Goal: Task Accomplishment & Management: Complete application form

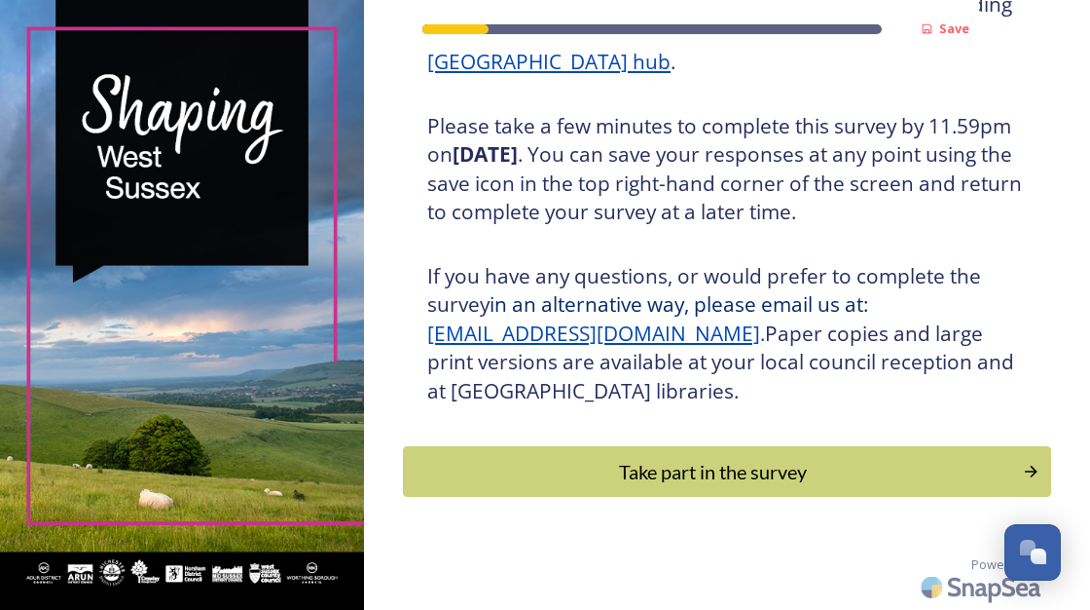
scroll to position [383, 0]
click at [679, 468] on div "Take part in the survey" at bounding box center [713, 471] width 605 height 29
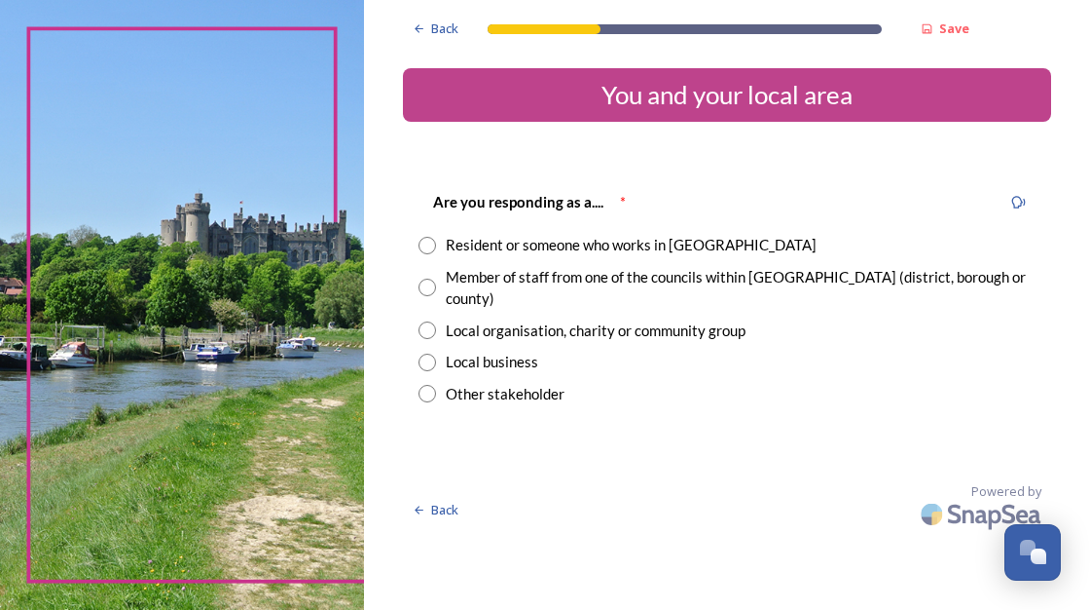
click at [426, 241] on input "radio" at bounding box center [428, 246] width 18 height 18
radio input "true"
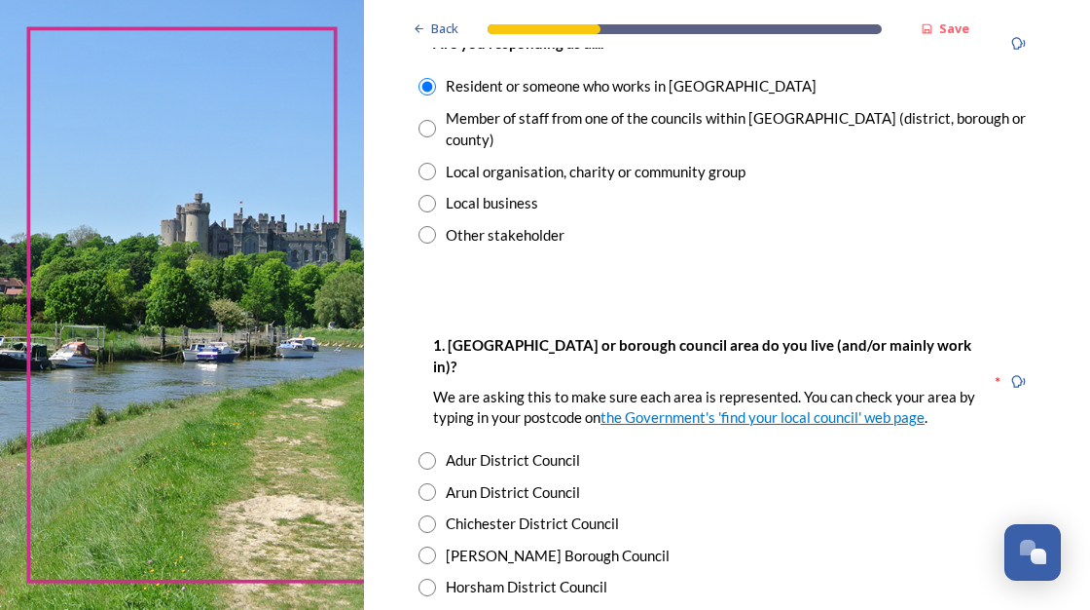
scroll to position [195, 0]
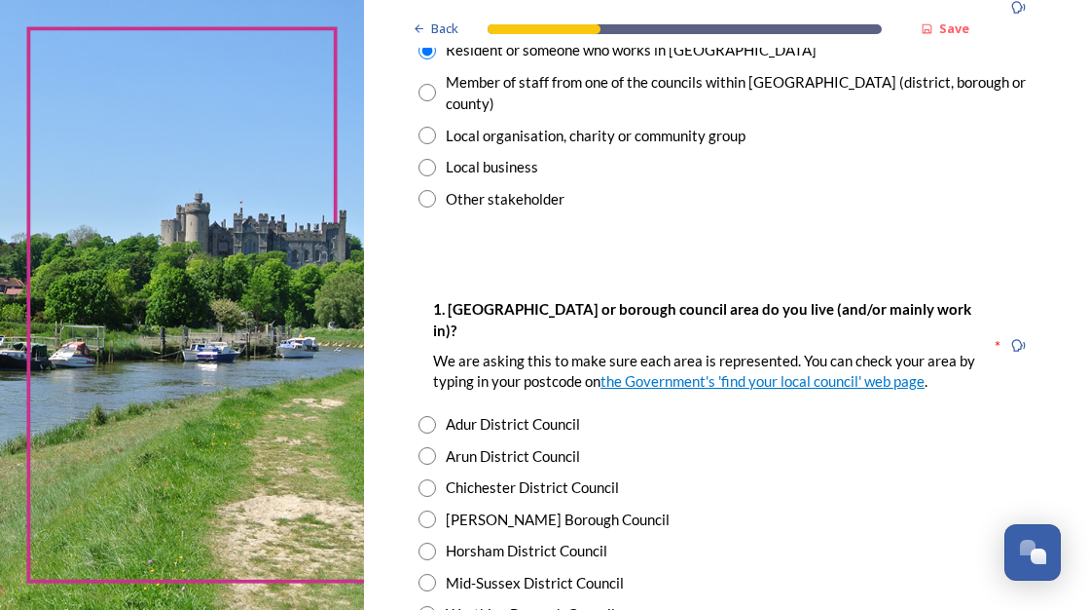
click at [427, 447] on input "radio" at bounding box center [428, 456] width 18 height 18
radio input "true"
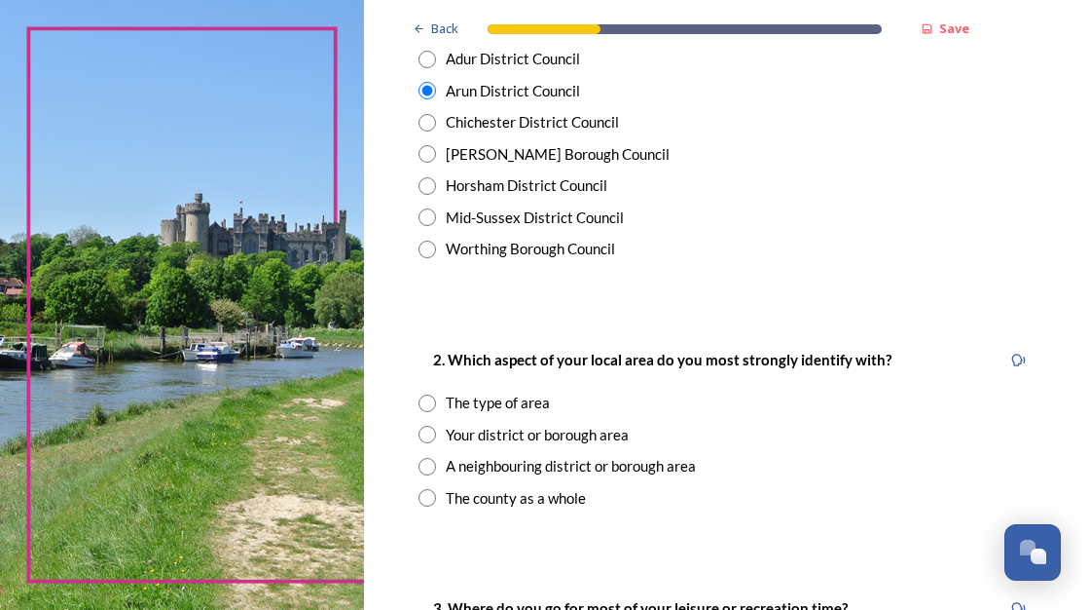
scroll to position [584, 0]
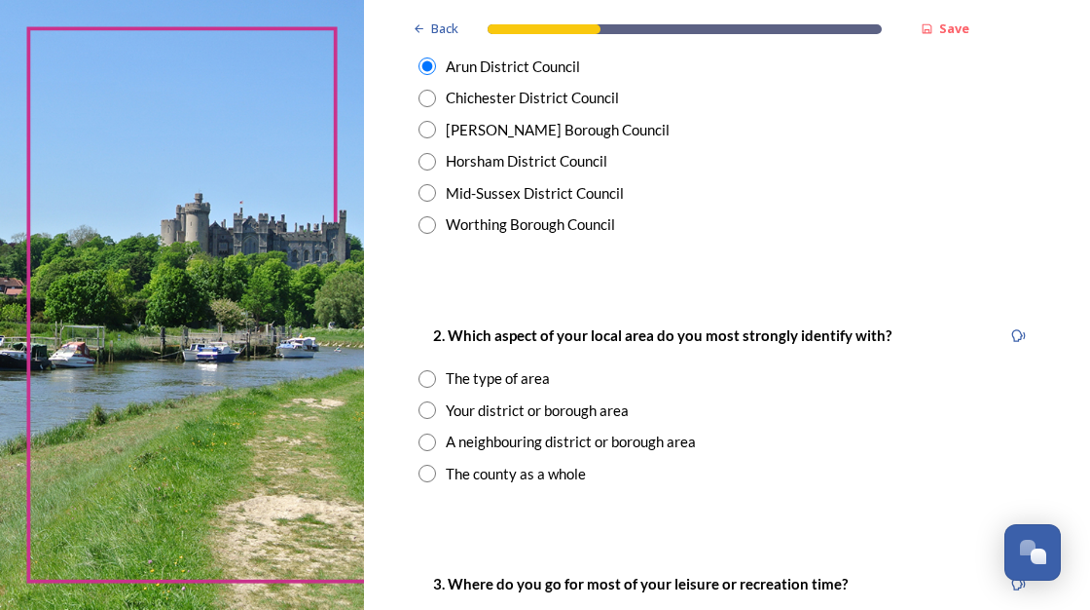
click at [429, 370] on input "radio" at bounding box center [428, 379] width 18 height 18
radio input "true"
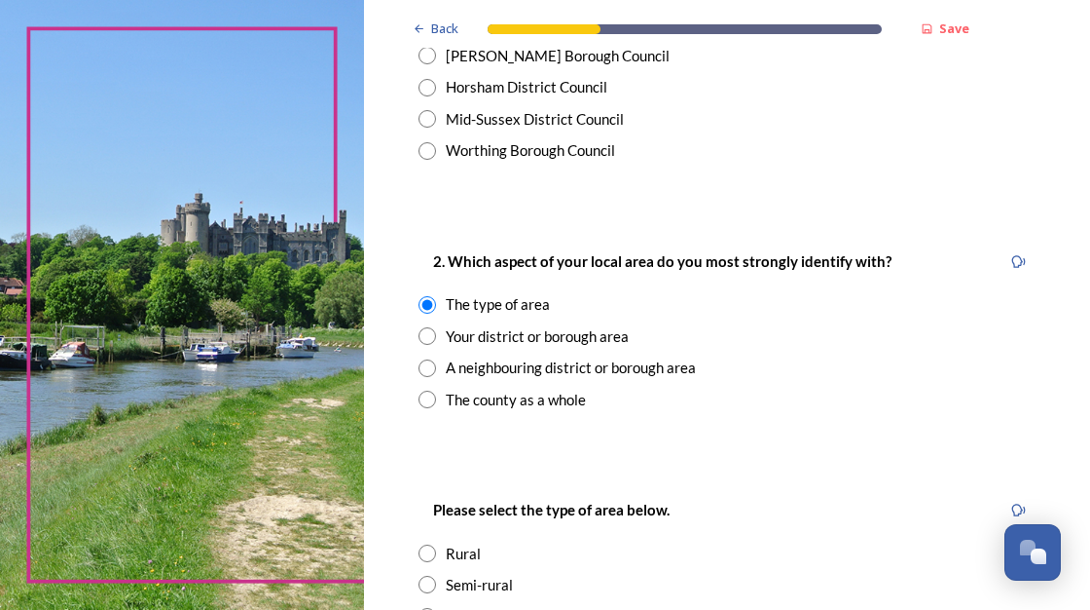
scroll to position [682, 0]
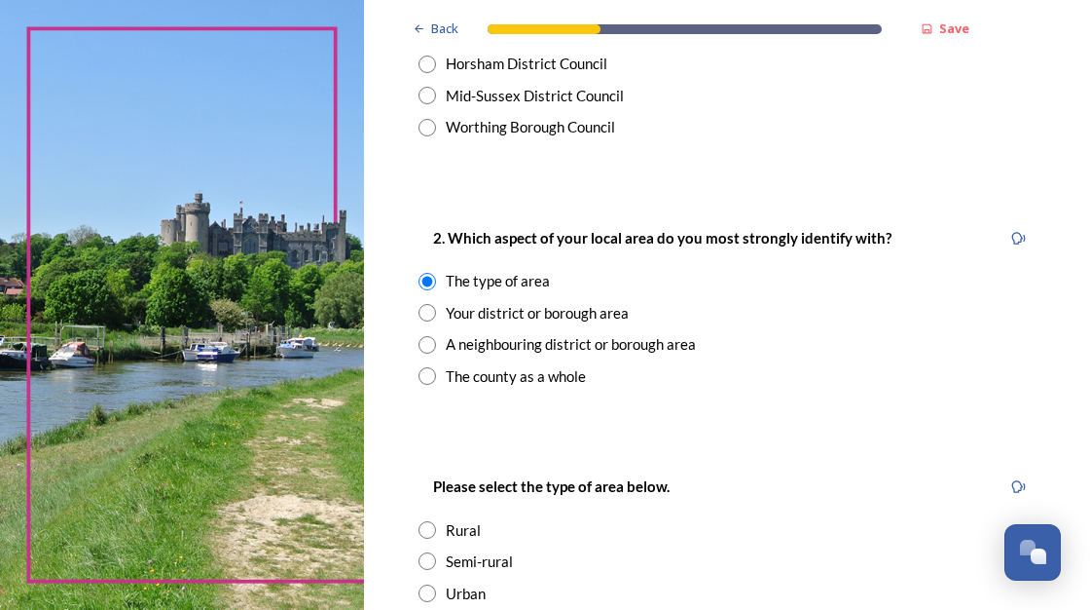
click at [429, 521] on input "radio" at bounding box center [428, 530] width 18 height 18
radio input "true"
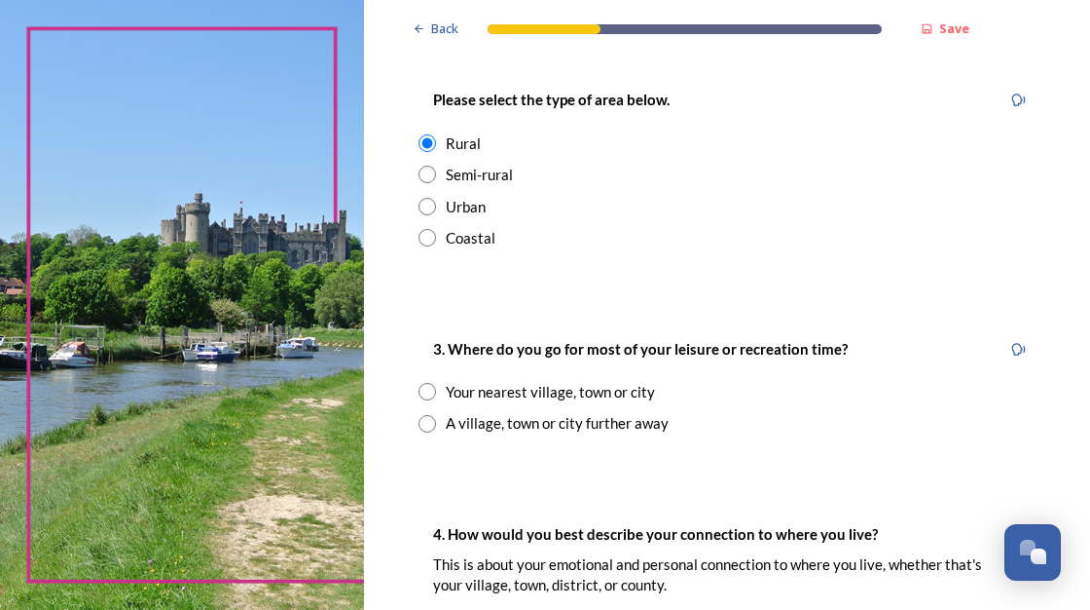
scroll to position [1071, 0]
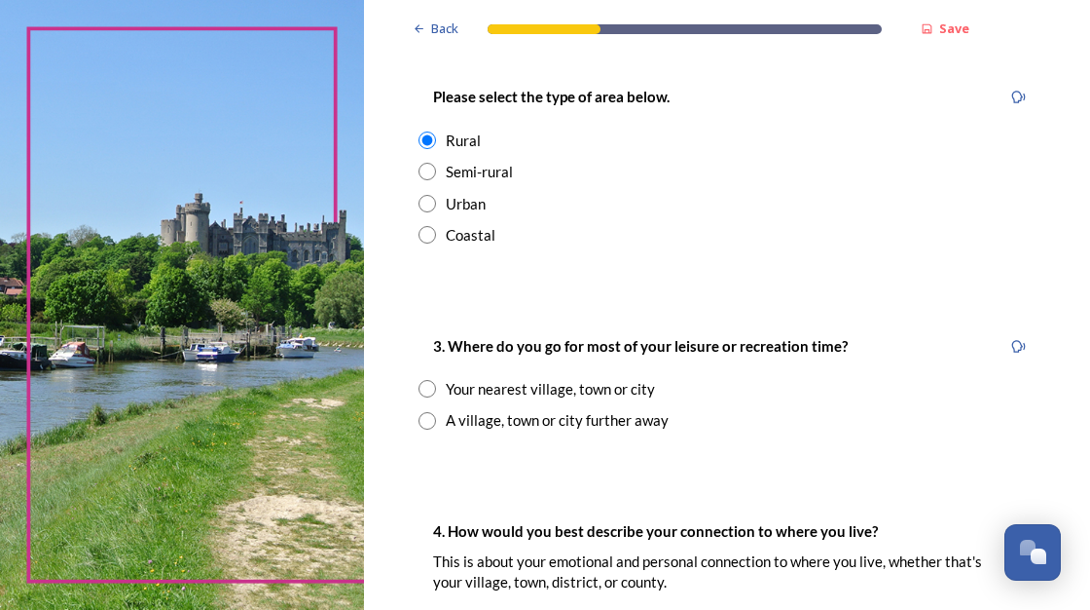
click at [428, 412] on input "radio" at bounding box center [428, 421] width 18 height 18
radio input "true"
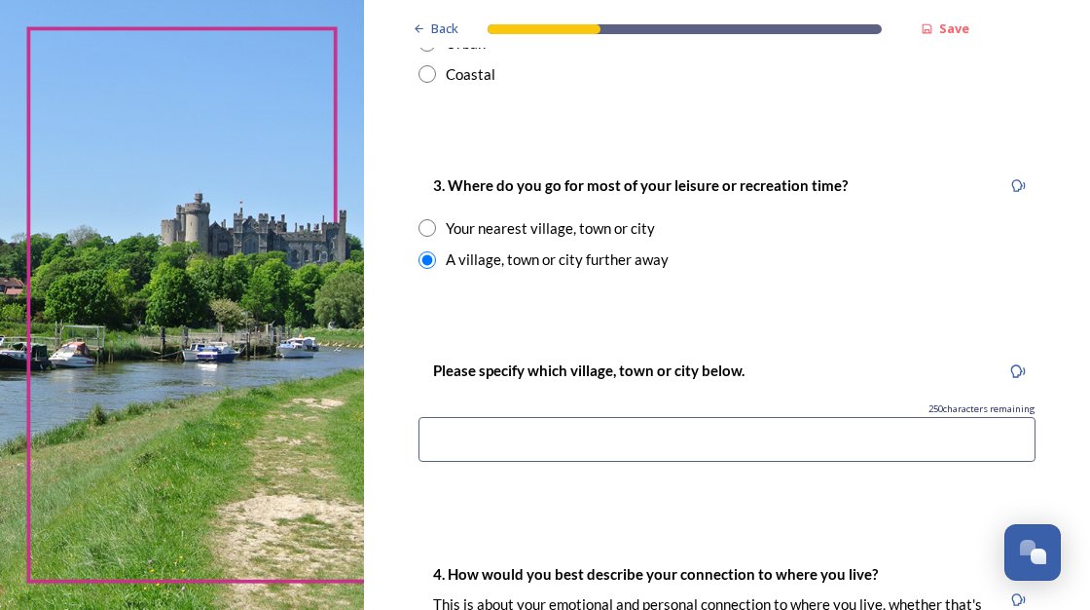
scroll to position [1266, 0]
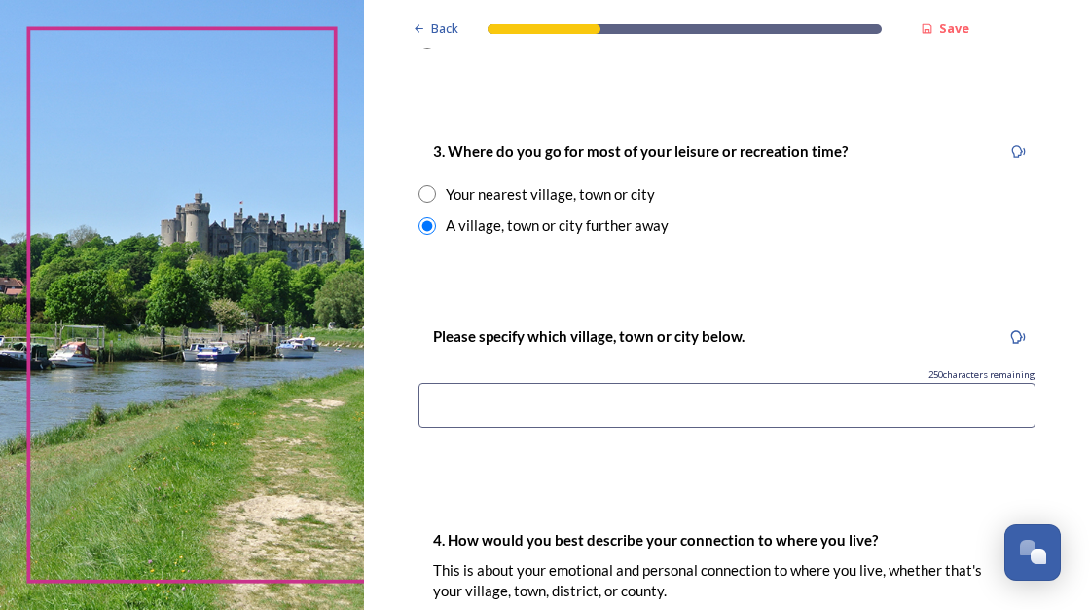
click at [434, 383] on input at bounding box center [727, 405] width 617 height 45
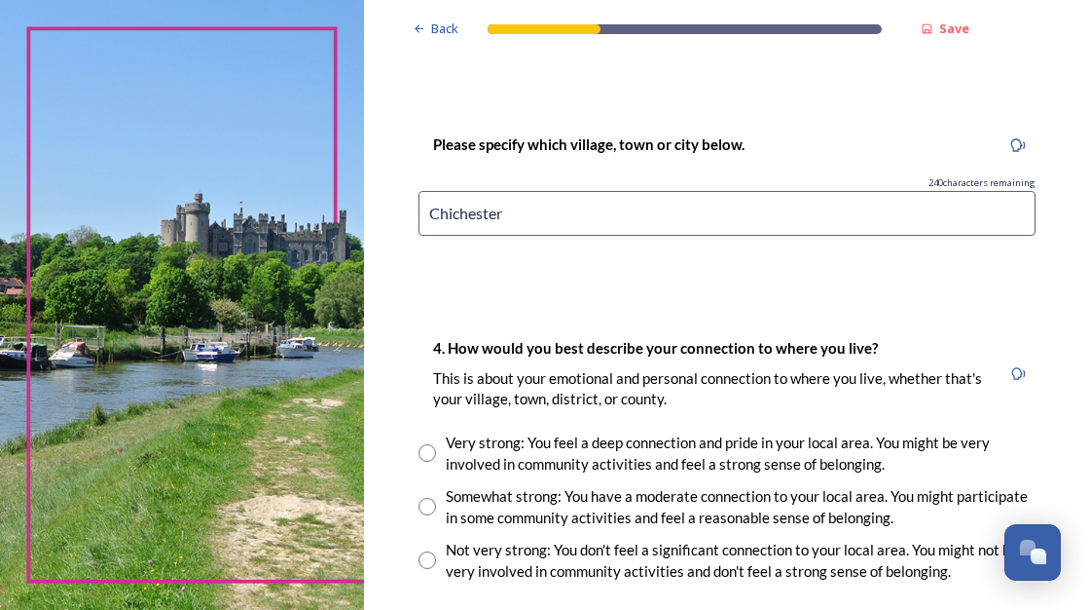
scroll to position [1460, 0]
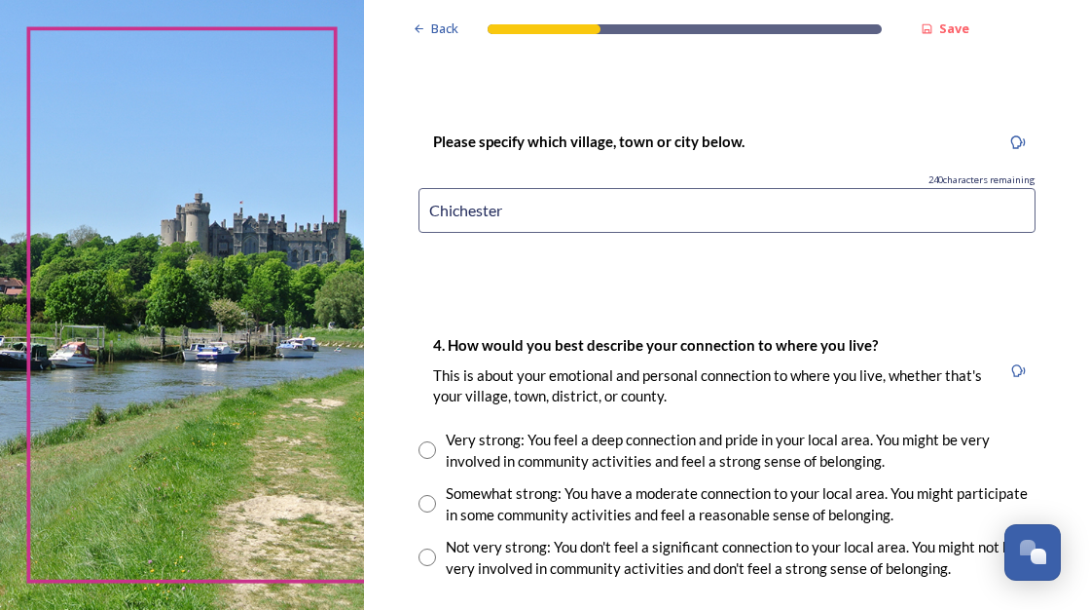
type input "Chichester"
click at [429, 441] on input "radio" at bounding box center [428, 450] width 18 height 18
radio input "true"
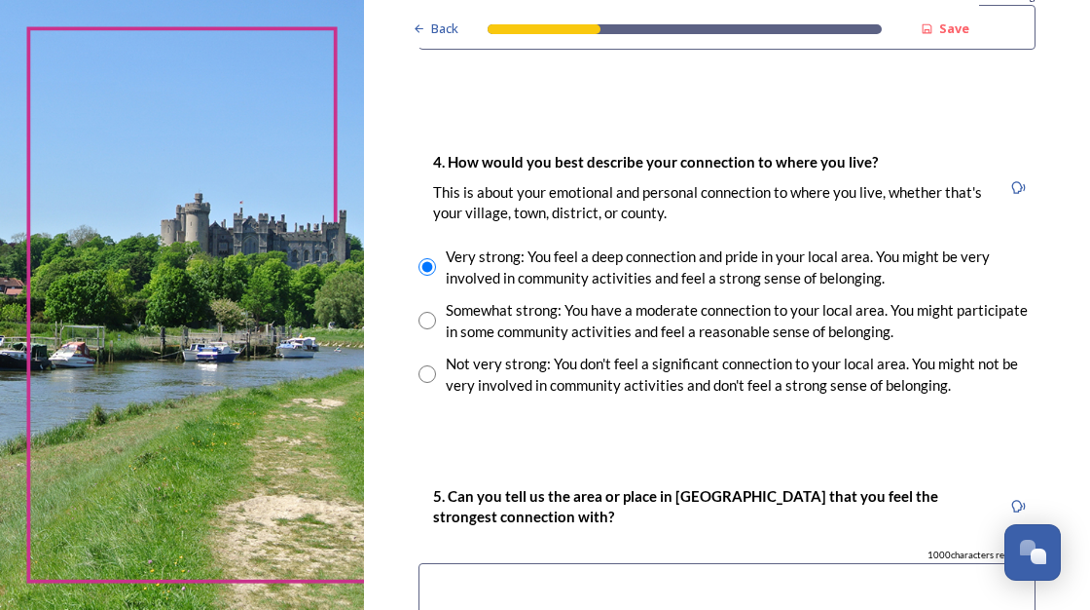
scroll to position [1753, 0]
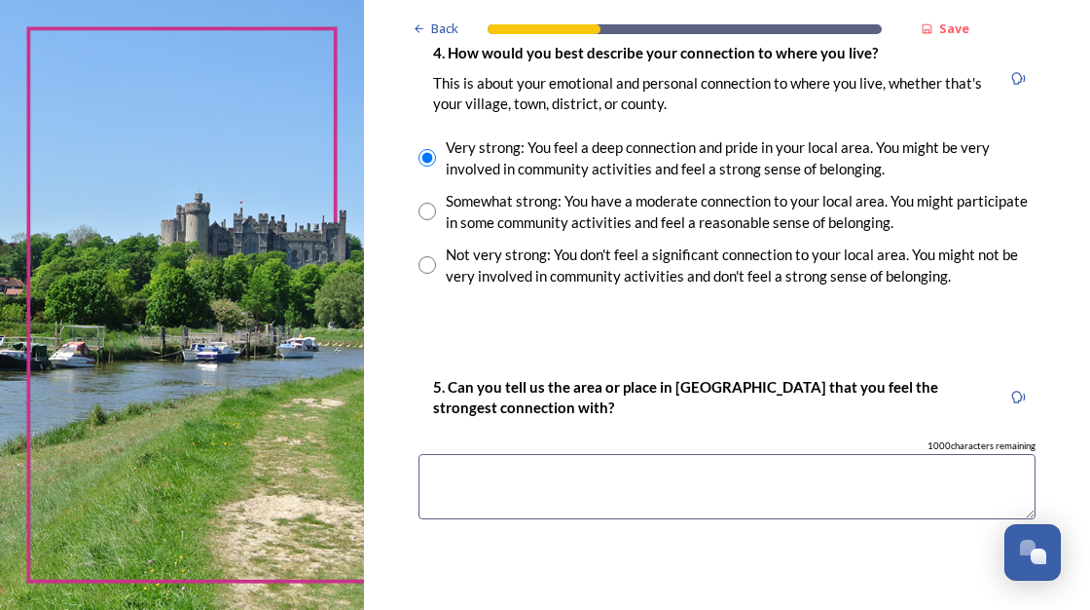
click at [463, 454] on textarea at bounding box center [727, 486] width 617 height 65
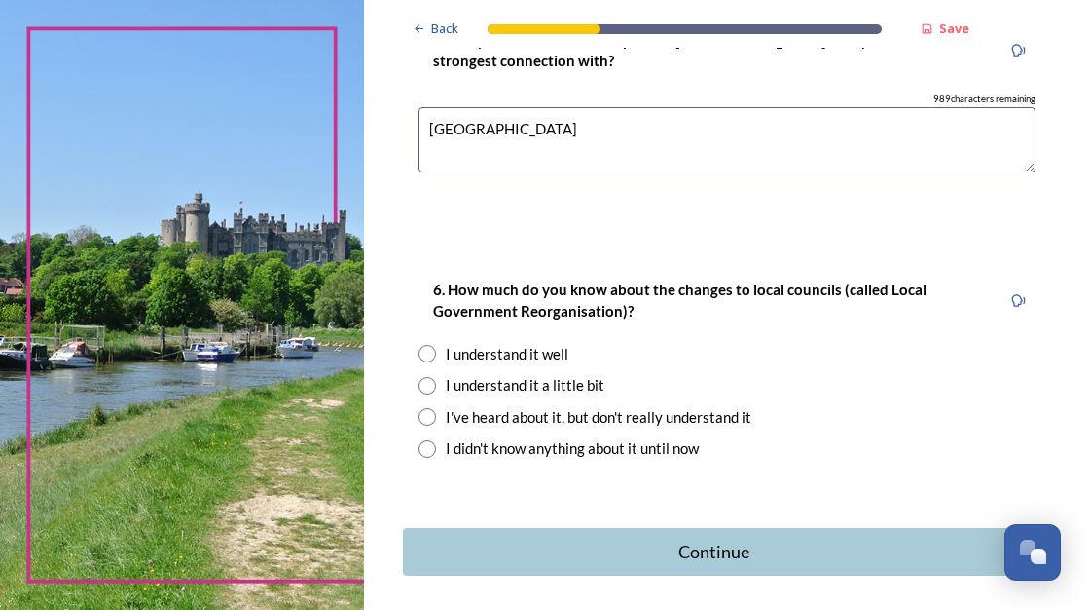
scroll to position [2132, 0]
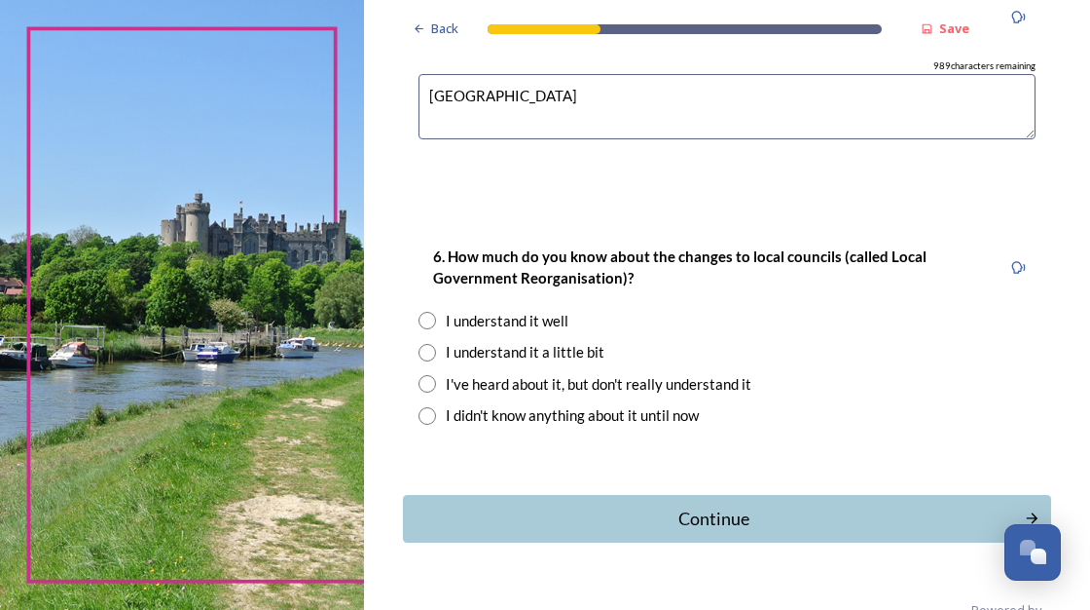
type textarea "[GEOGRAPHIC_DATA]"
click at [429, 375] on input "radio" at bounding box center [428, 384] width 18 height 18
radio input "true"
click at [688, 505] on div "Continue" at bounding box center [714, 518] width 607 height 26
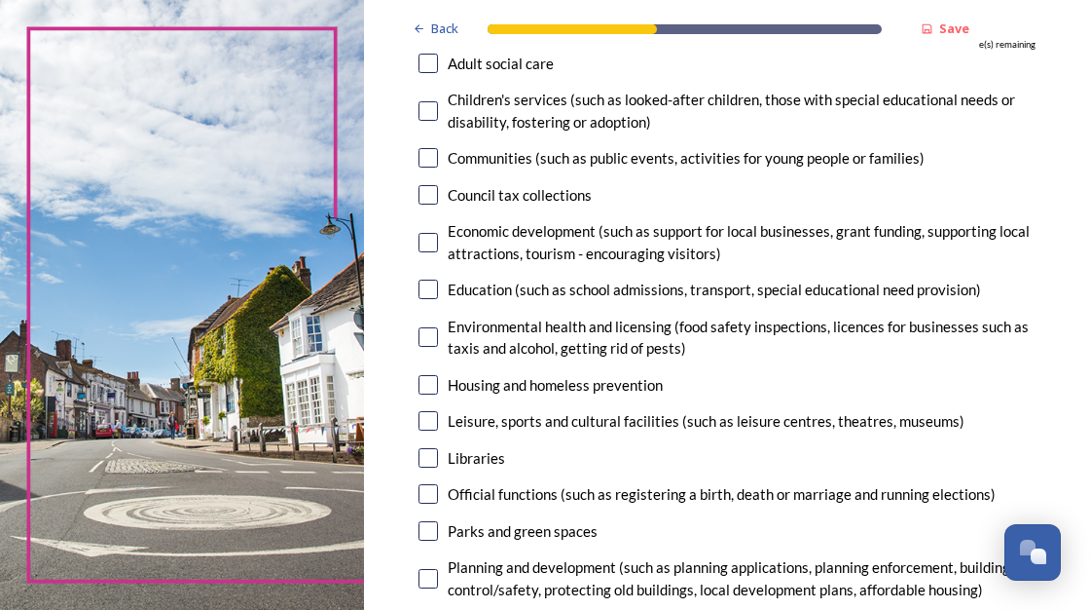
scroll to position [292, 0]
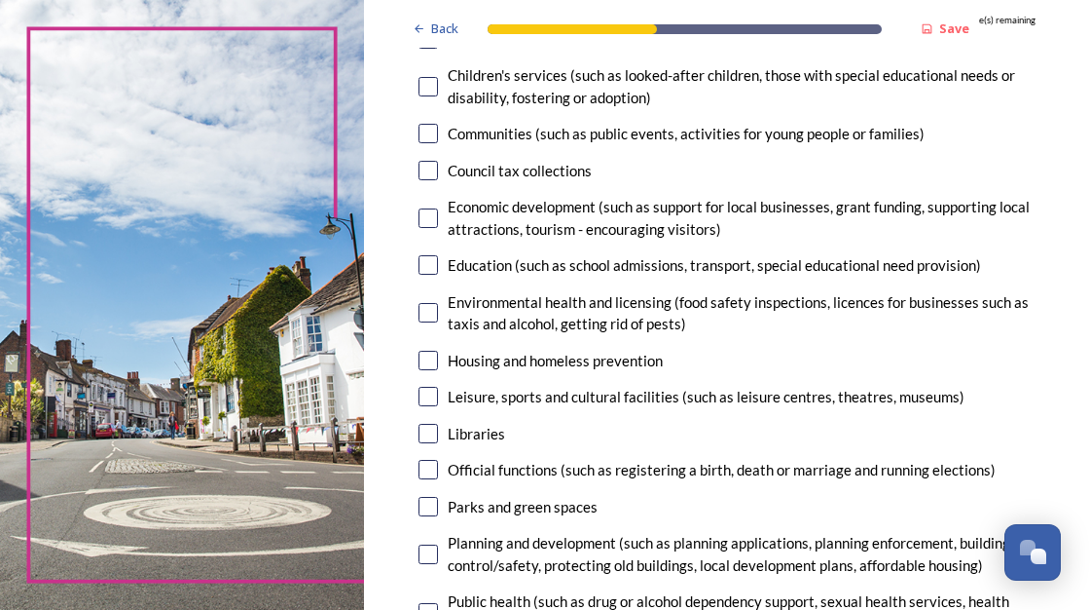
click at [429, 313] on input "checkbox" at bounding box center [428, 312] width 19 height 19
checkbox input "true"
click at [427, 399] on input "checkbox" at bounding box center [428, 396] width 19 height 19
checkbox input "true"
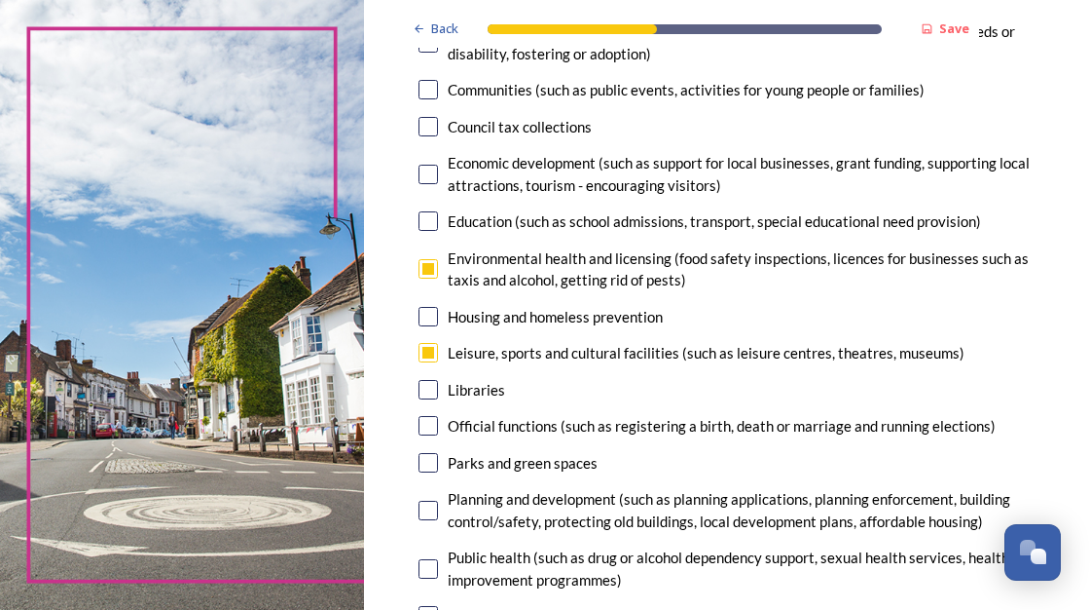
scroll to position [389, 0]
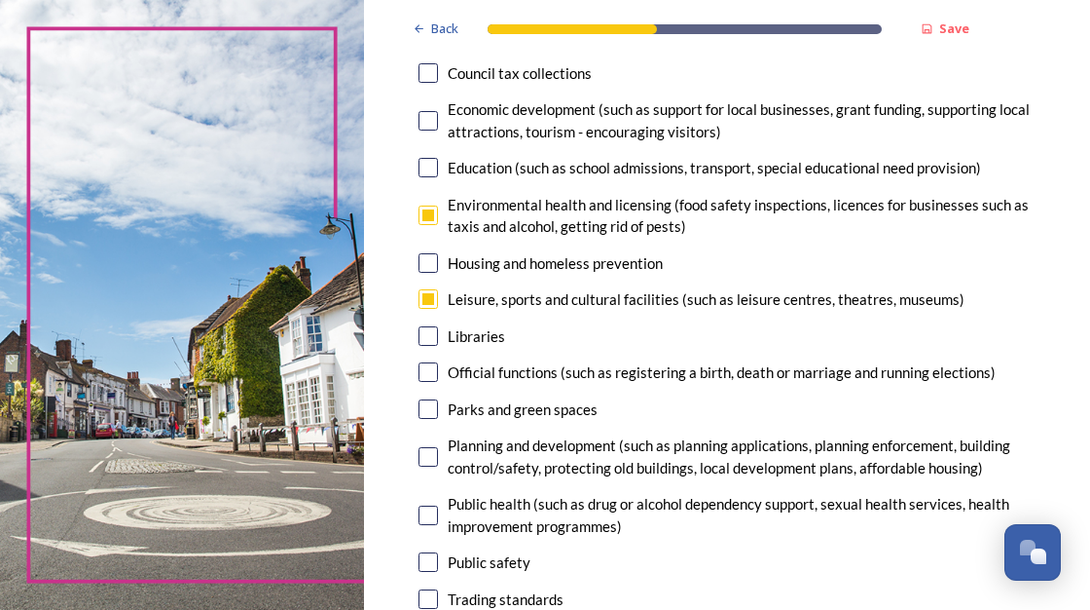
click at [427, 408] on input "checkbox" at bounding box center [428, 408] width 19 height 19
checkbox input "true"
click at [427, 455] on input "checkbox" at bounding box center [428, 456] width 19 height 19
checkbox input "true"
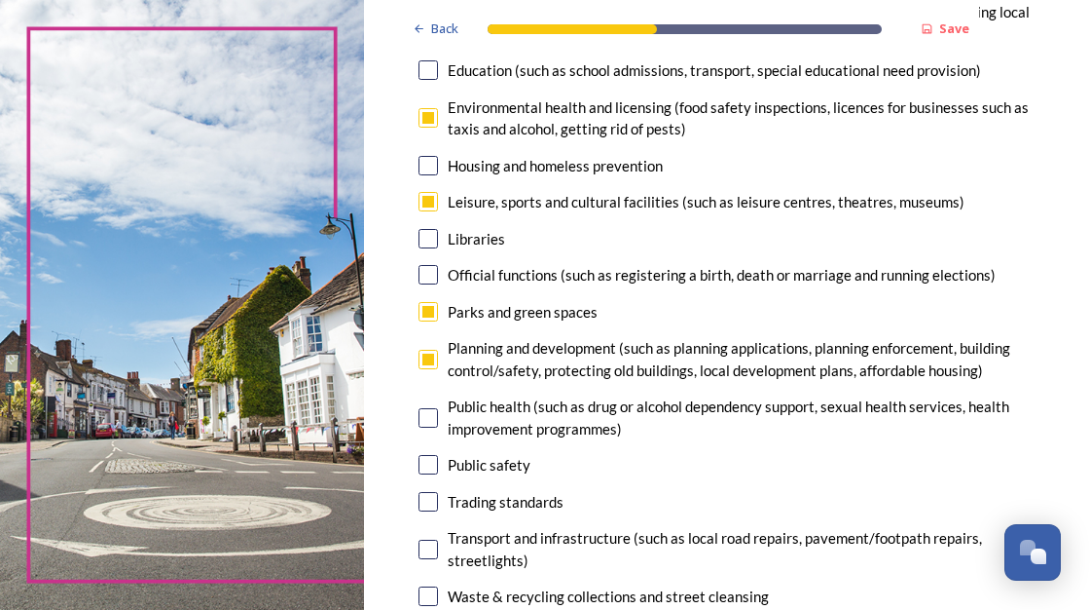
scroll to position [584, 0]
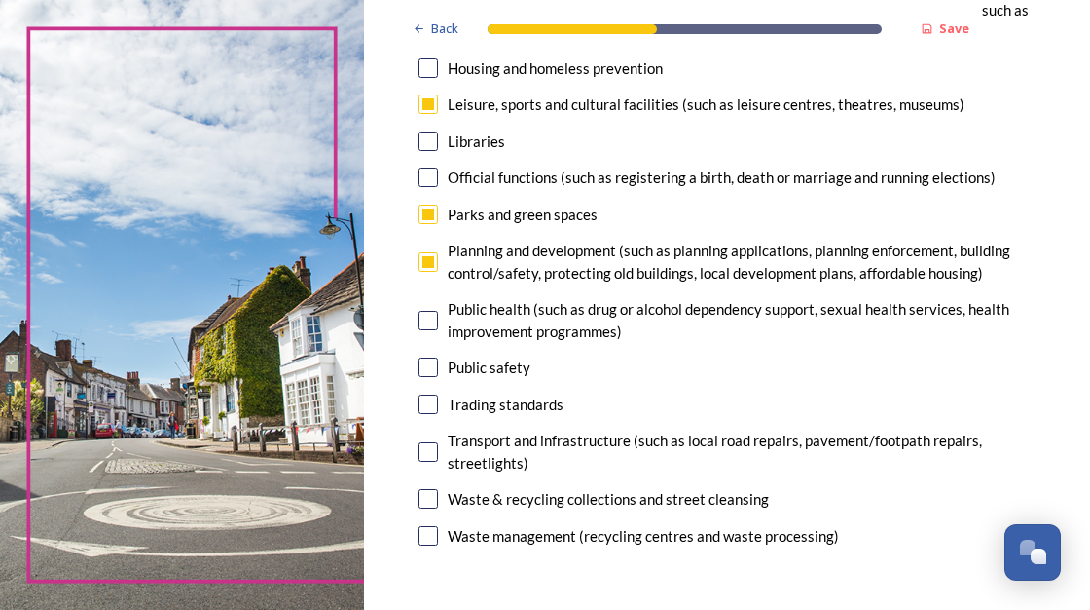
click at [427, 454] on input "checkbox" at bounding box center [428, 451] width 19 height 19
checkbox input "true"
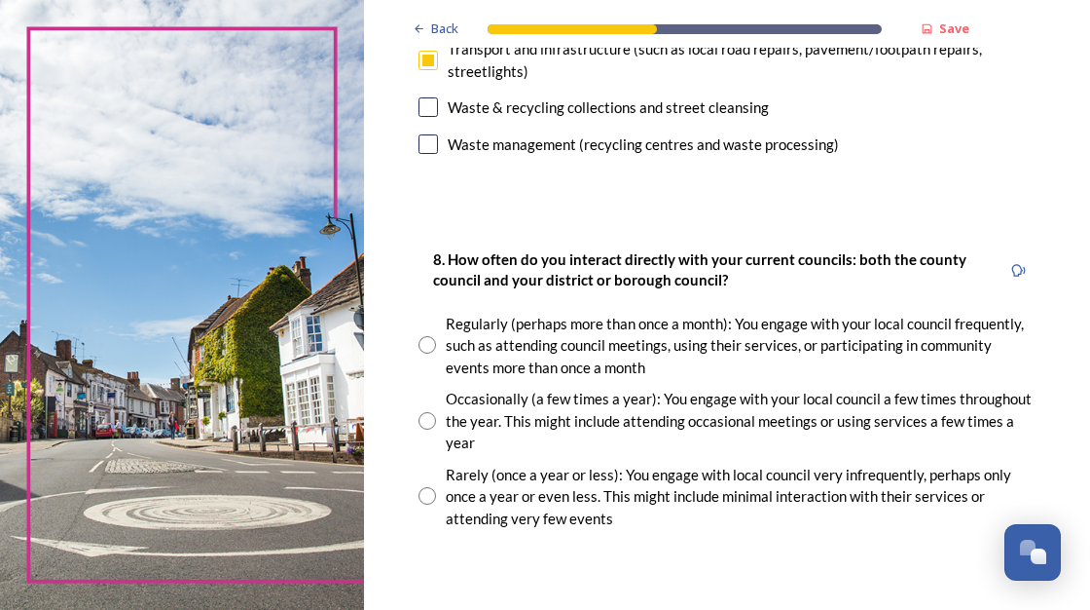
scroll to position [1071, 0]
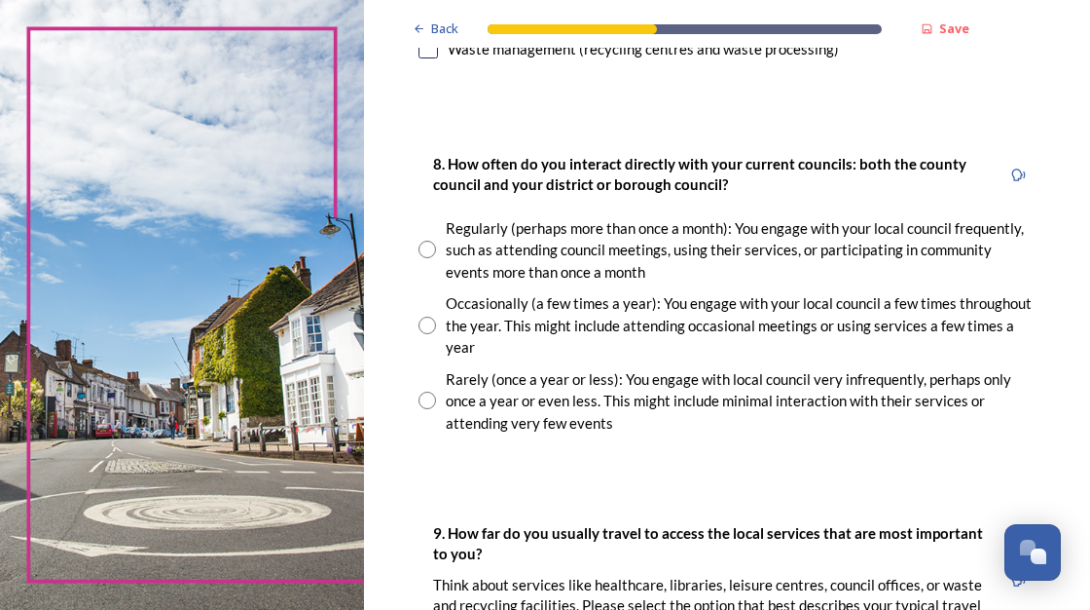
click at [426, 397] on input "radio" at bounding box center [428, 400] width 18 height 18
radio input "true"
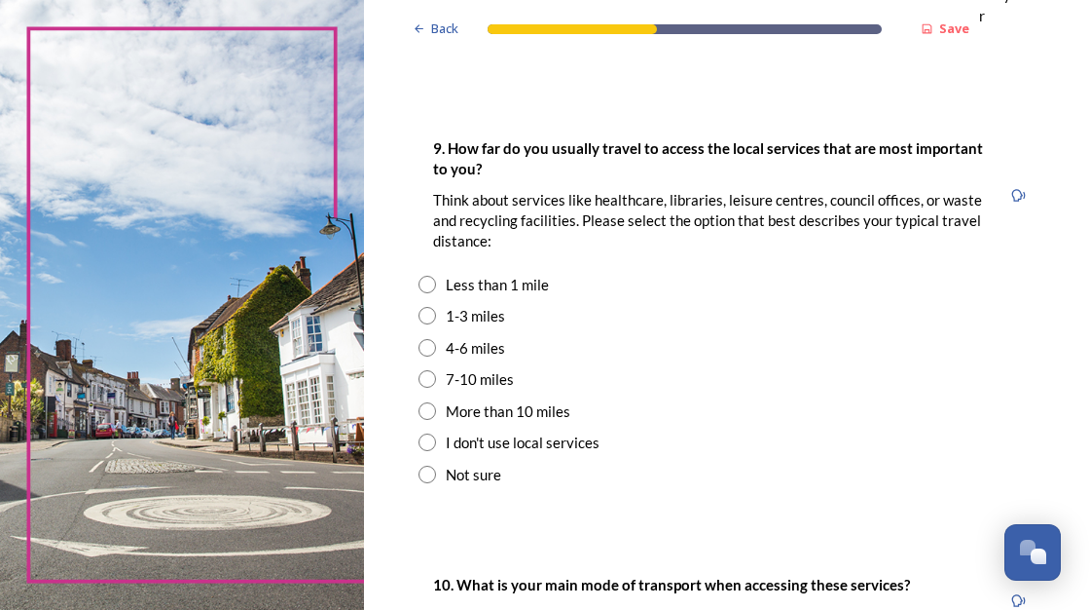
scroll to position [1460, 0]
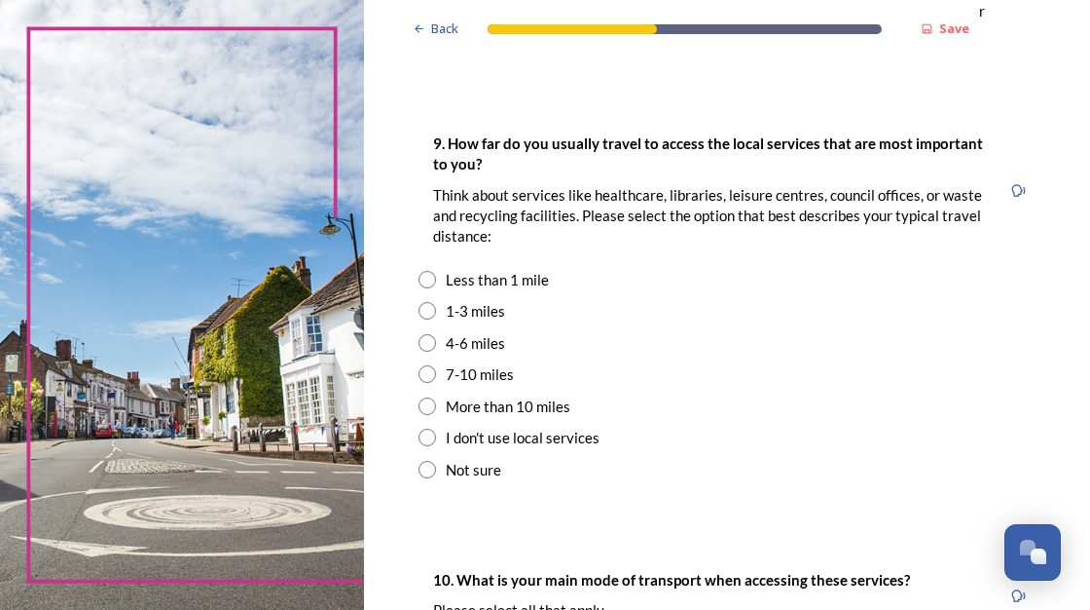
click at [425, 375] on input "radio" at bounding box center [428, 374] width 18 height 18
radio input "true"
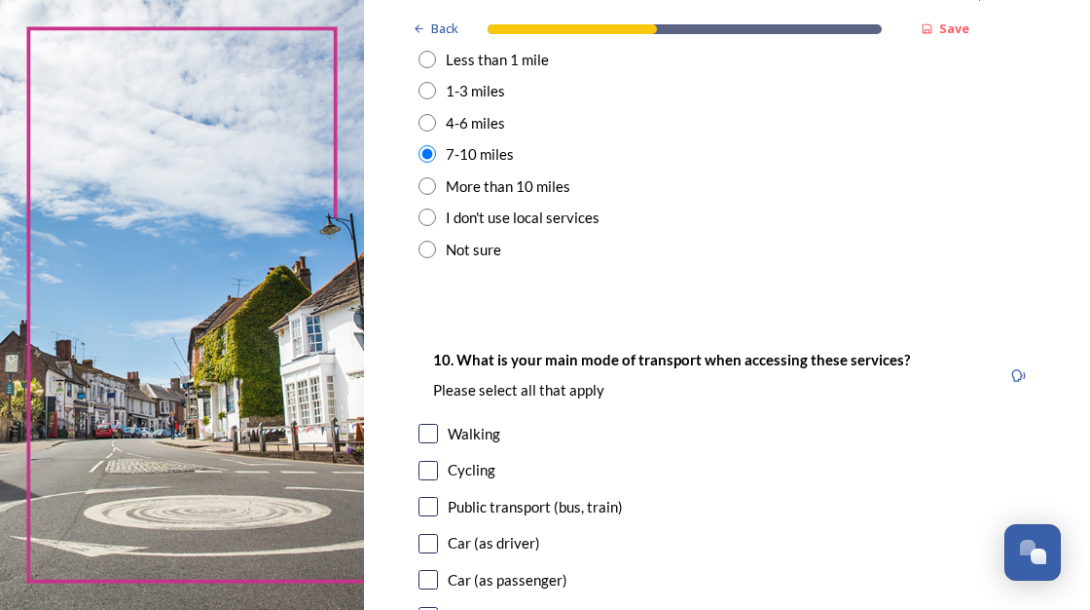
scroll to position [1753, 0]
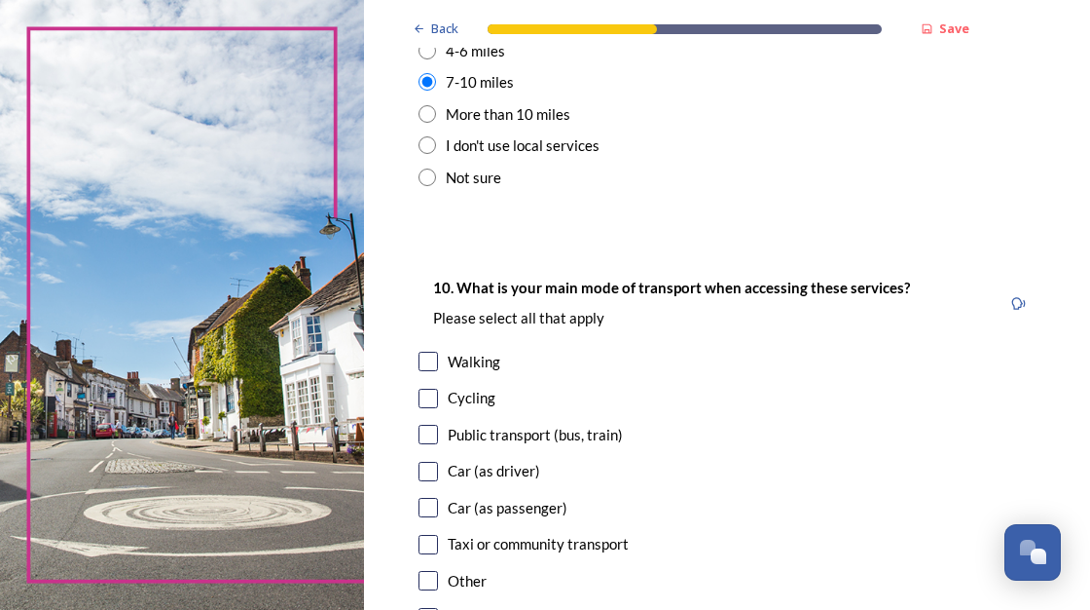
click at [429, 471] on input "checkbox" at bounding box center [428, 471] width 19 height 19
checkbox input "true"
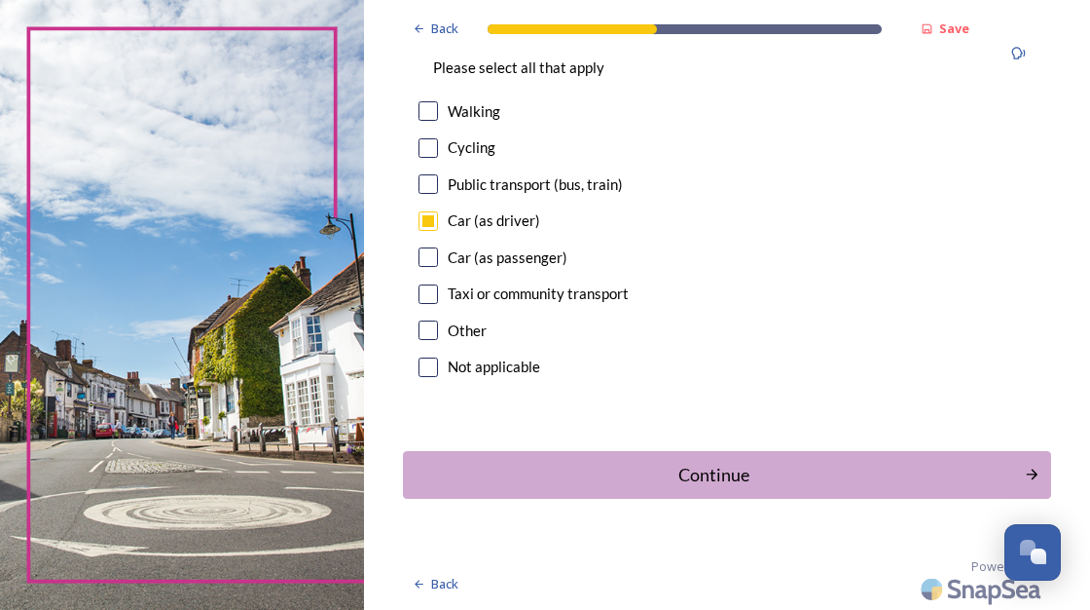
scroll to position [2004, 0]
click at [643, 474] on div "Continue" at bounding box center [714, 474] width 601 height 26
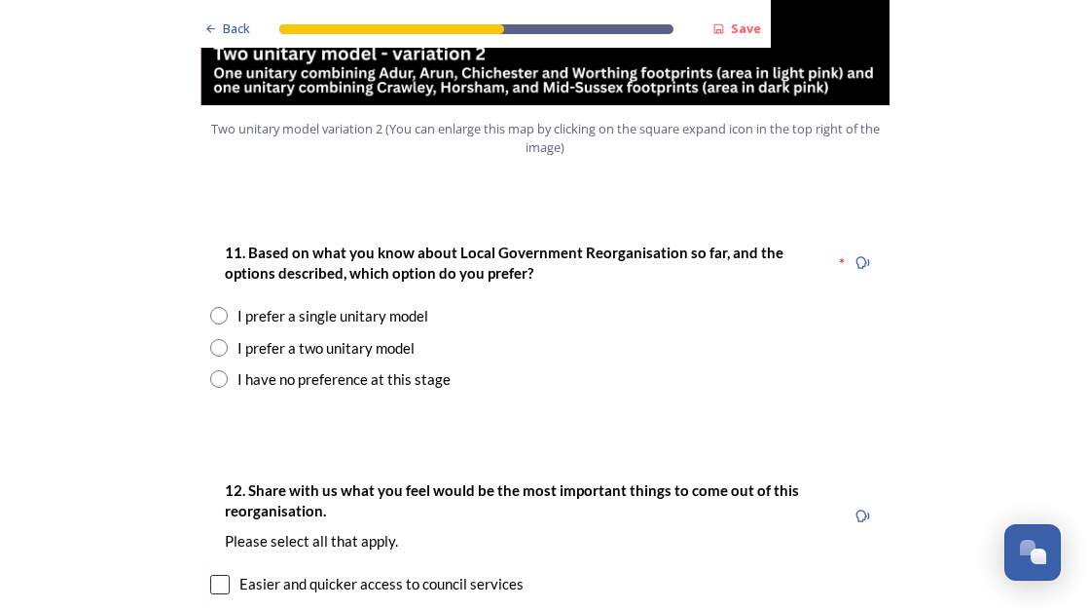
scroll to position [2434, 0]
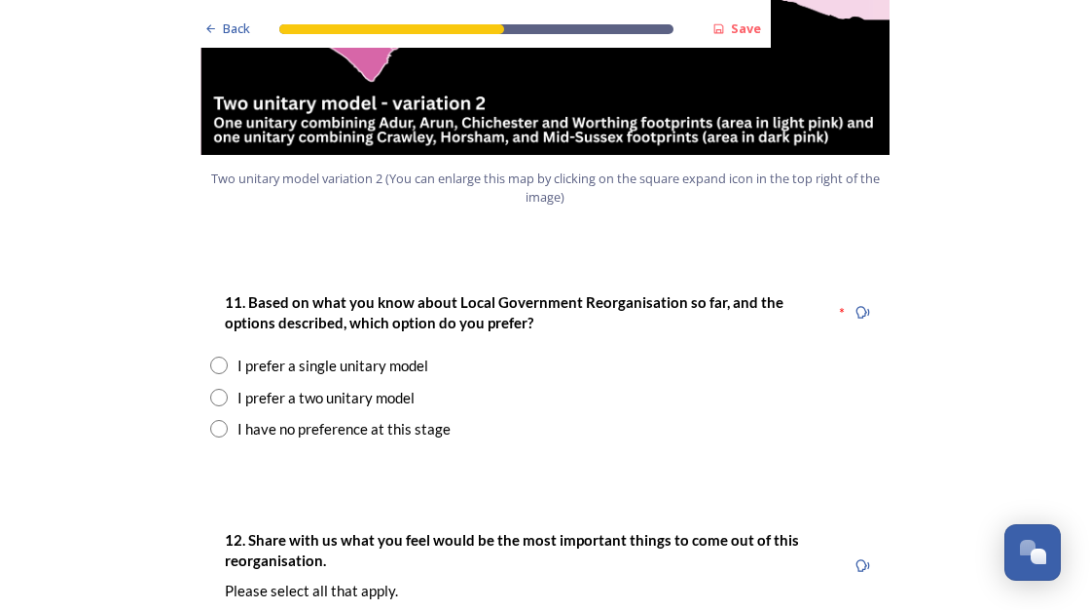
click at [210, 356] on input "radio" at bounding box center [219, 365] width 18 height 18
radio input "true"
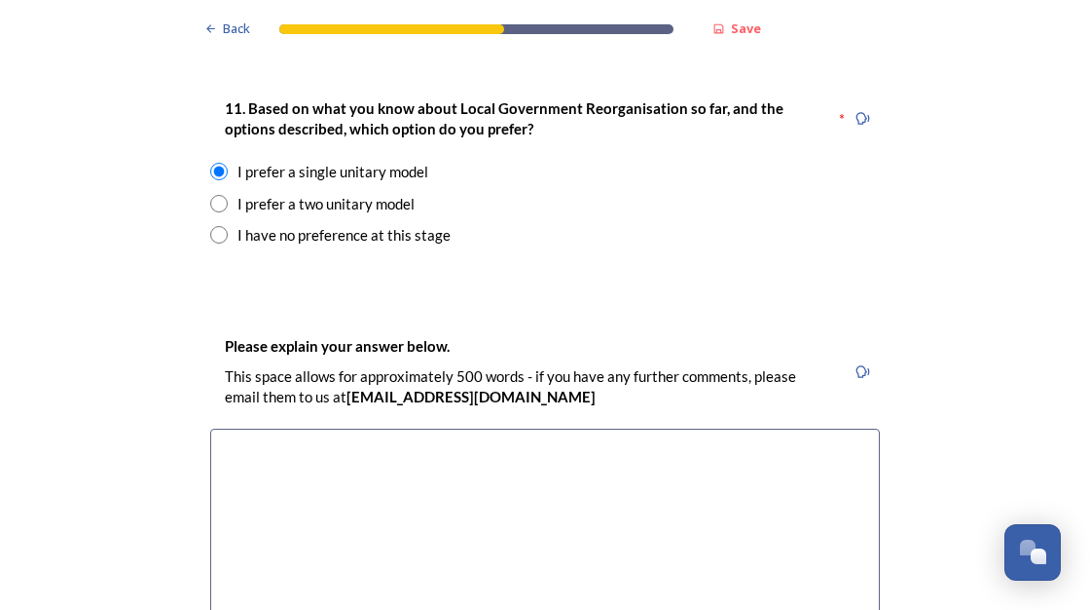
scroll to position [2629, 0]
drag, startPoint x: 227, startPoint y: 393, endPoint x: 251, endPoint y: 384, distance: 26.2
click at [227, 427] on textarea at bounding box center [545, 536] width 670 height 219
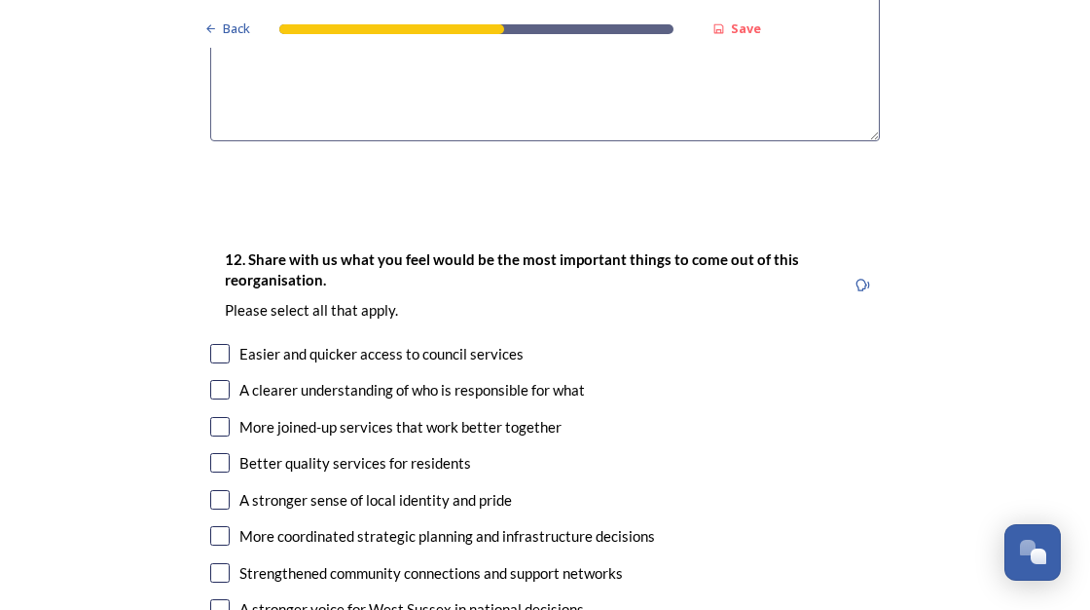
scroll to position [3213, 0]
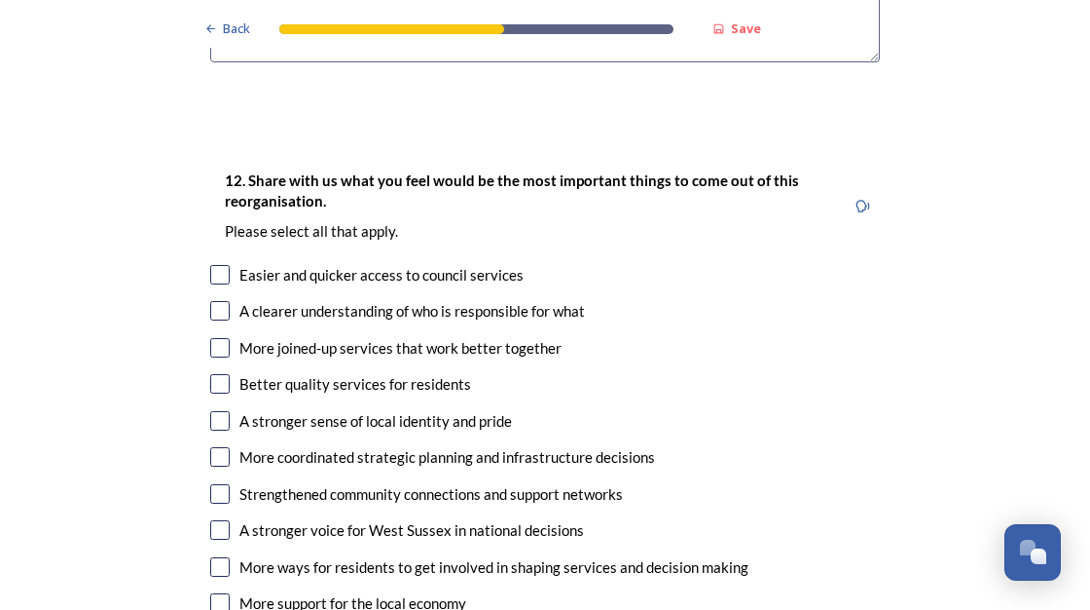
type textarea "I live in [GEOGRAPHIC_DATA]. My two nearest villages are in [GEOGRAPHIC_DATA] a…"
click at [213, 265] on input "checkbox" at bounding box center [219, 274] width 19 height 19
checkbox input "true"
click at [210, 301] on input "checkbox" at bounding box center [219, 310] width 19 height 19
checkbox input "true"
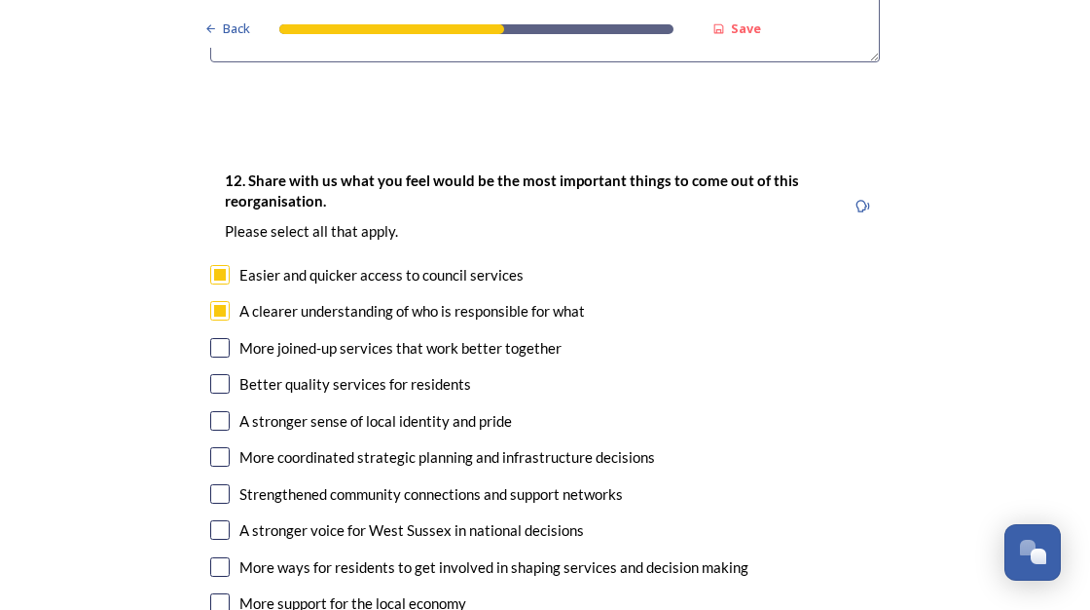
click at [212, 338] on input "checkbox" at bounding box center [219, 347] width 19 height 19
checkbox input "true"
click at [214, 374] on input "checkbox" at bounding box center [219, 383] width 19 height 19
checkbox input "true"
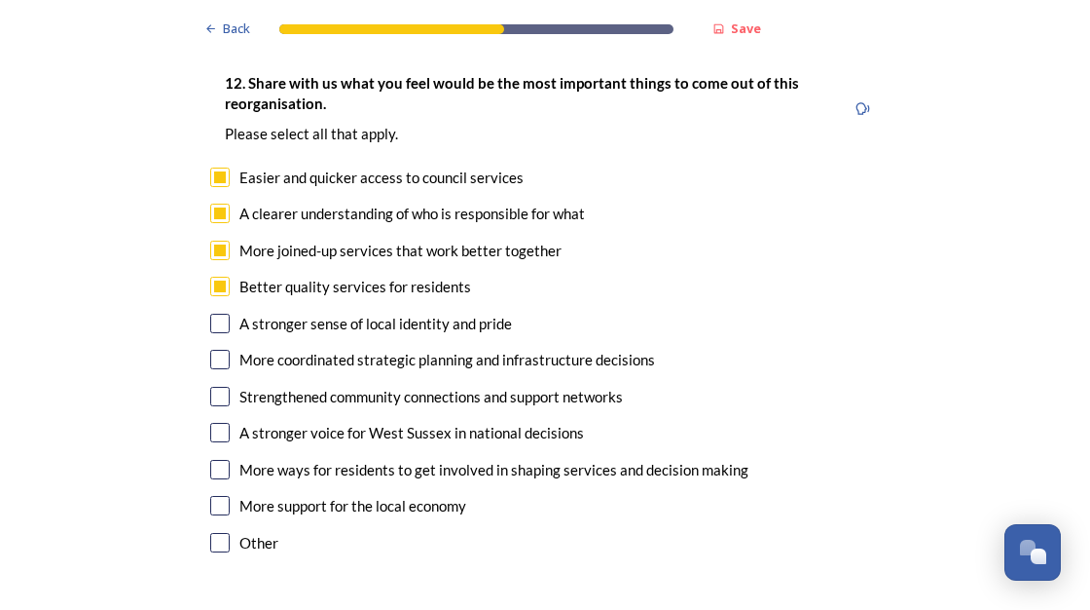
click at [215, 350] on input "checkbox" at bounding box center [219, 359] width 19 height 19
checkbox input "true"
click at [214, 387] on input "checkbox" at bounding box center [219, 396] width 19 height 19
checkbox input "true"
click at [213, 460] on input "checkbox" at bounding box center [219, 469] width 19 height 19
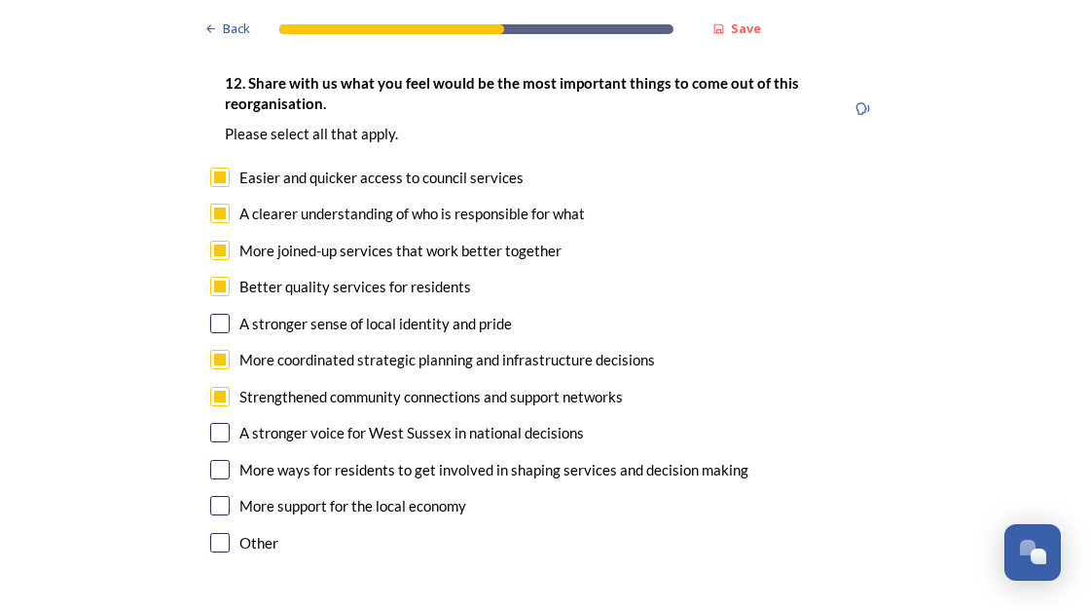
checkbox input "true"
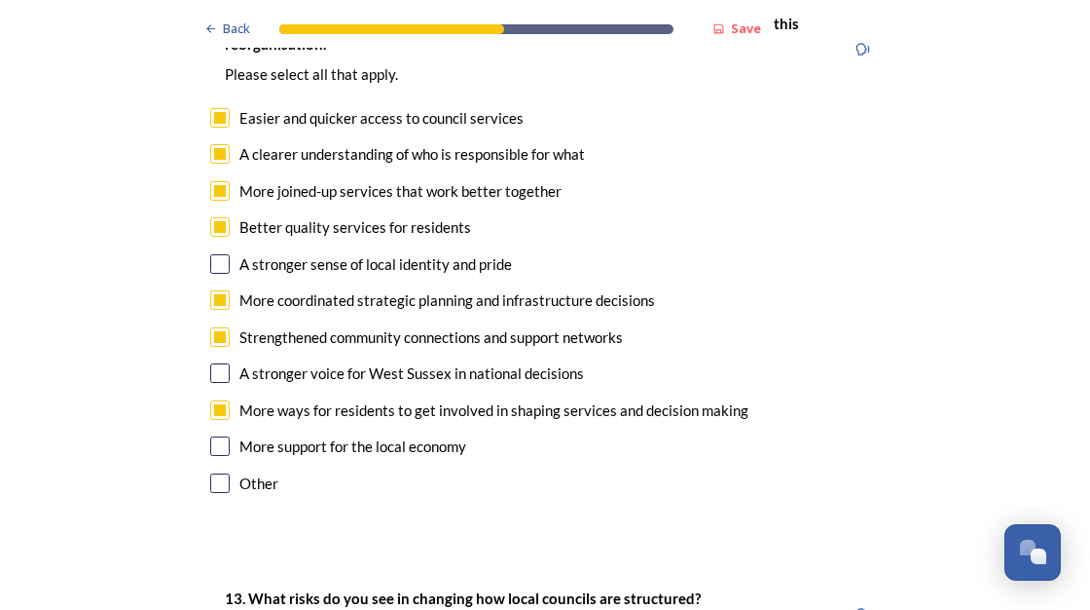
scroll to position [3408, 0]
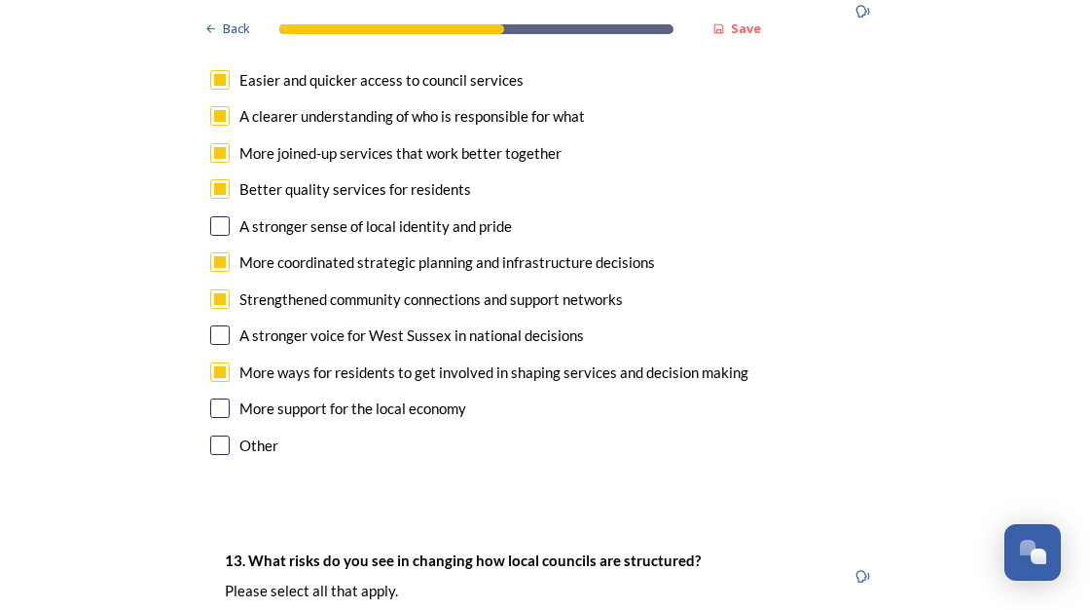
click at [216, 398] on input "checkbox" at bounding box center [219, 407] width 19 height 19
checkbox input "true"
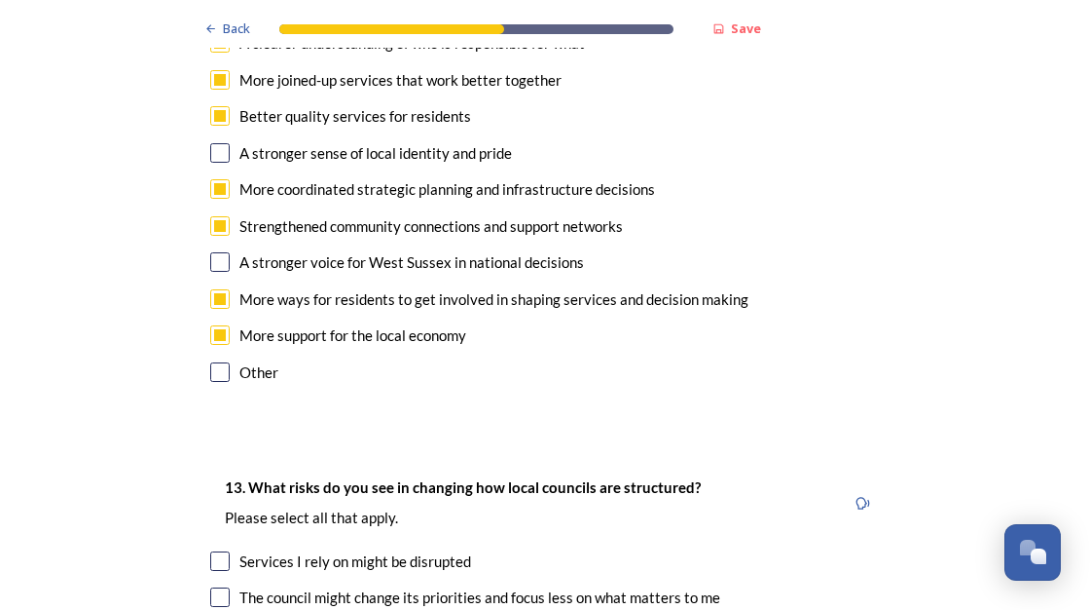
scroll to position [3603, 0]
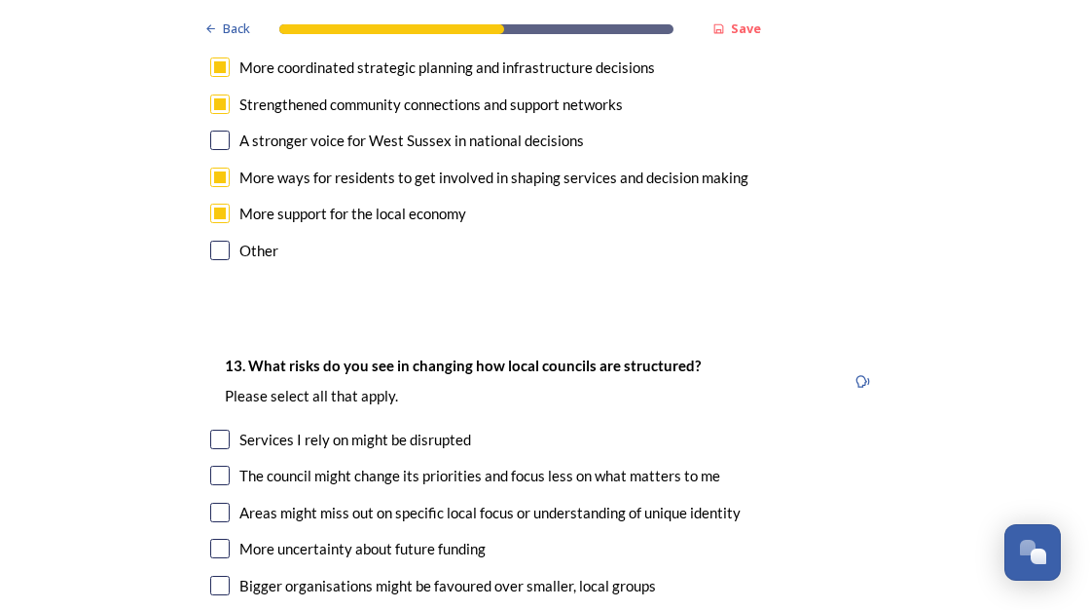
click at [212, 465] on input "checkbox" at bounding box center [219, 474] width 19 height 19
checkbox input "true"
click at [214, 502] on input "checkbox" at bounding box center [219, 511] width 19 height 19
checkbox input "true"
click at [218, 538] on input "checkbox" at bounding box center [219, 547] width 19 height 19
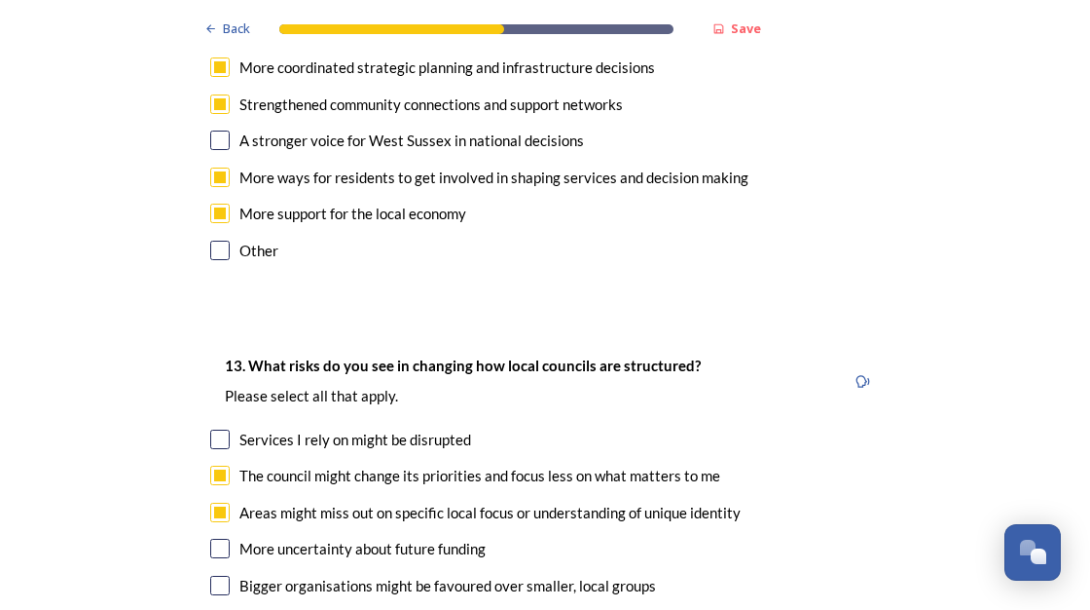
checkbox input "true"
click at [211, 575] on input "checkbox" at bounding box center [219, 584] width 19 height 19
checkbox input "true"
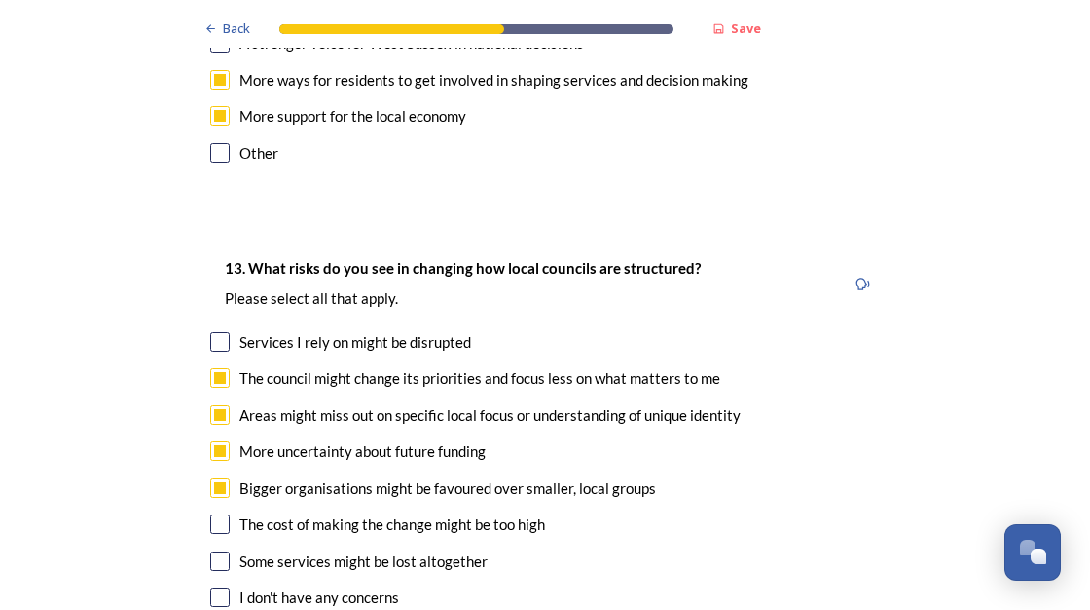
click at [211, 514] on input "checkbox" at bounding box center [219, 523] width 19 height 19
checkbox input "true"
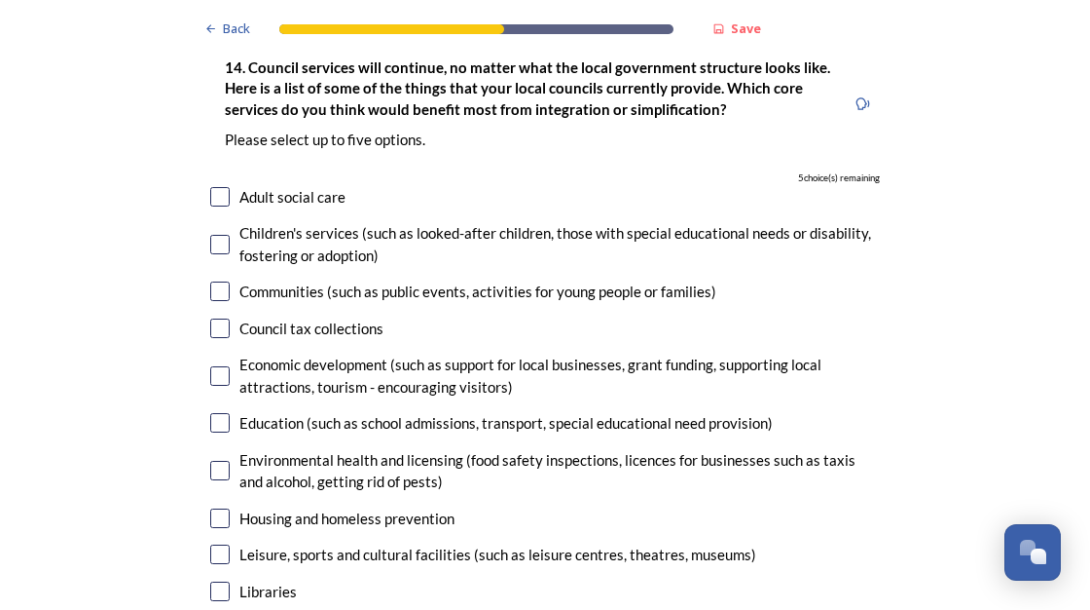
scroll to position [4479, 0]
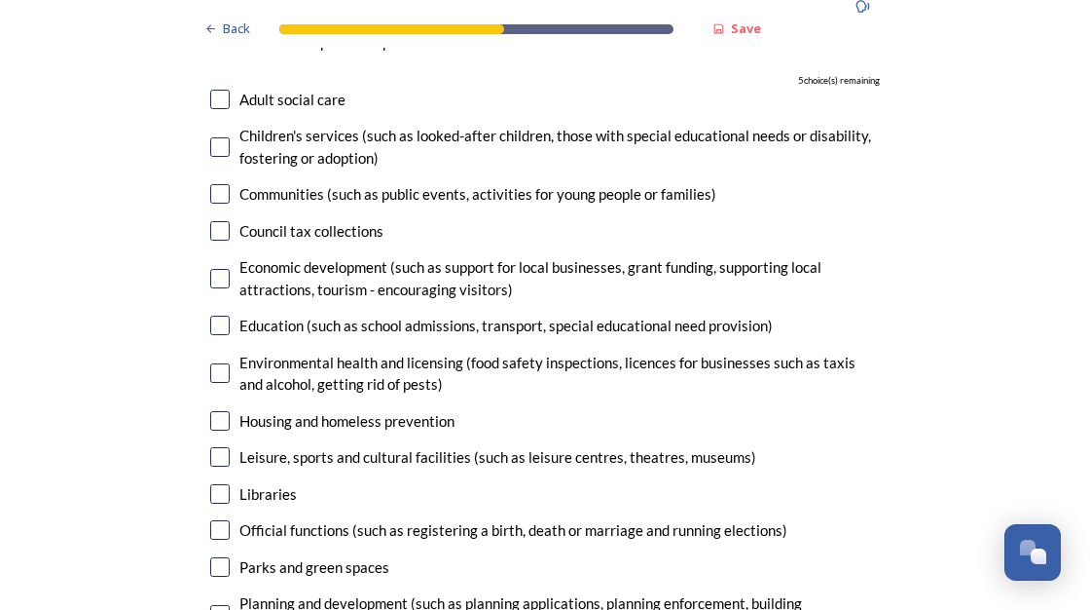
click at [213, 447] on input "checkbox" at bounding box center [219, 456] width 19 height 19
checkbox input "true"
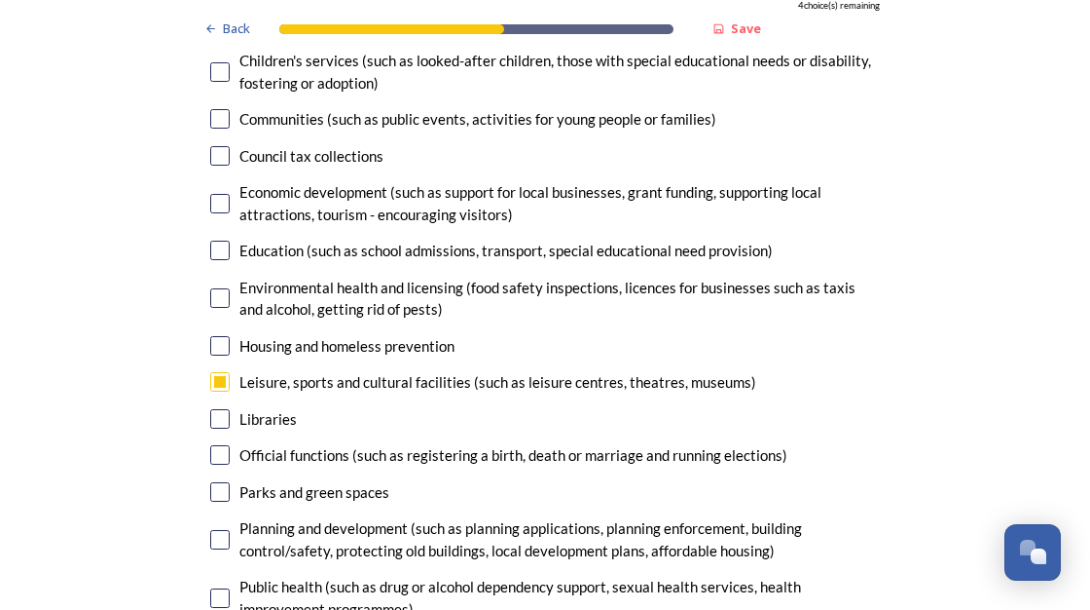
scroll to position [4576, 0]
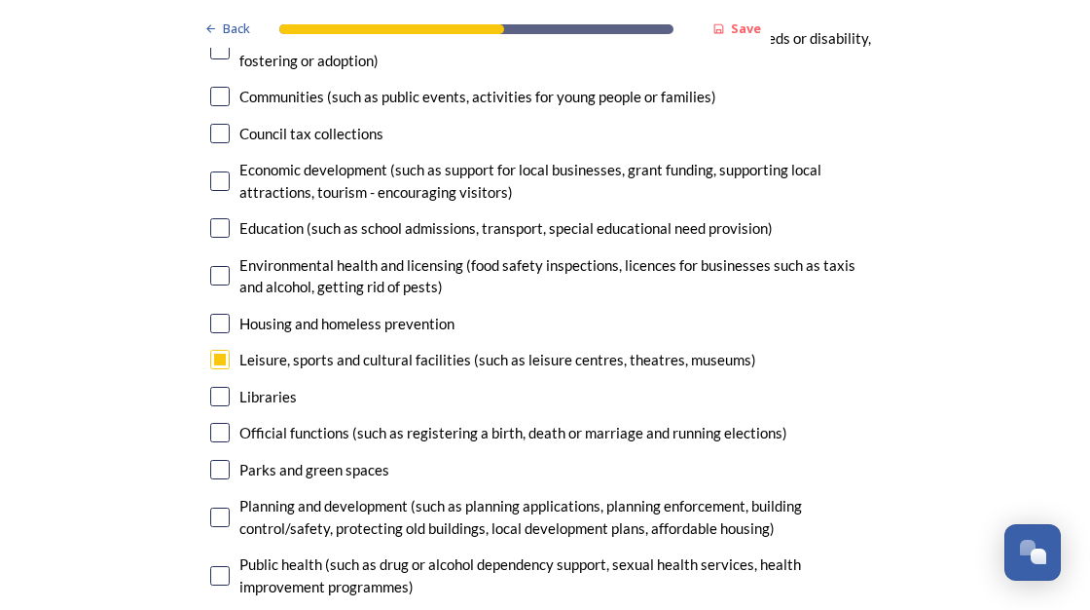
click at [212, 460] on input "checkbox" at bounding box center [219, 469] width 19 height 19
checkbox input "true"
click at [213, 507] on input "checkbox" at bounding box center [219, 516] width 19 height 19
checkbox input "true"
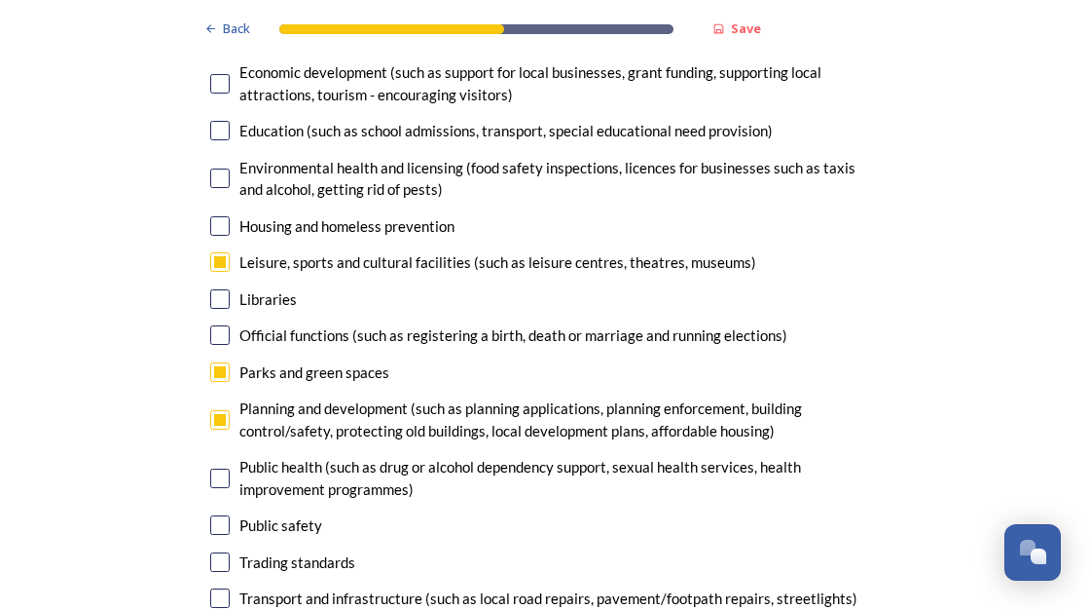
scroll to position [4771, 0]
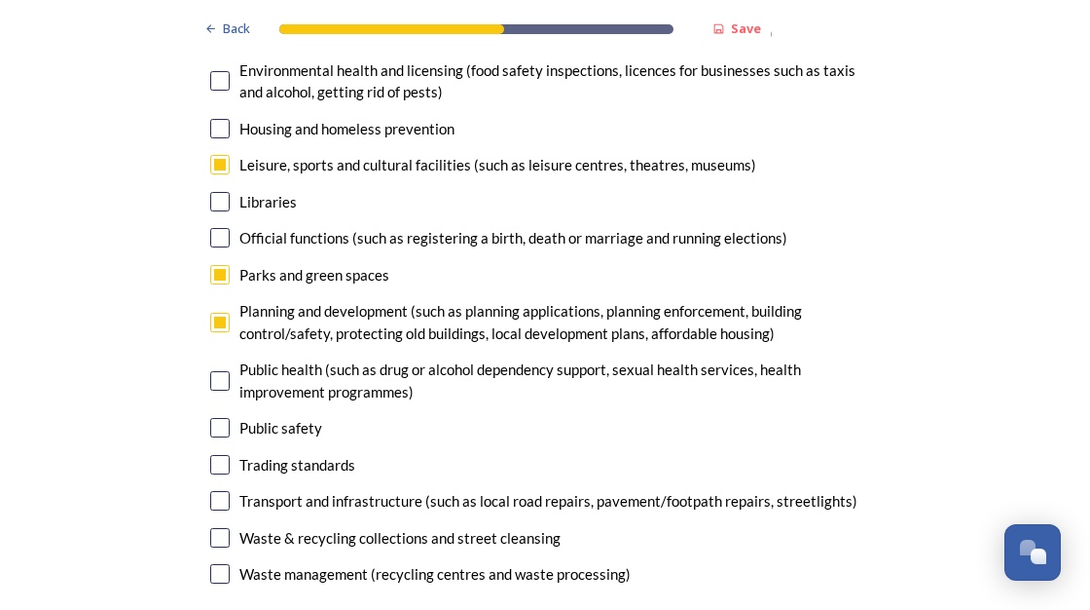
click at [213, 491] on input "checkbox" at bounding box center [219, 500] width 19 height 19
checkbox input "true"
drag, startPoint x: 216, startPoint y: 321, endPoint x: 276, endPoint y: 361, distance: 71.6
click at [216, 371] on input "checkbox" at bounding box center [219, 380] width 19 height 19
checkbox input "true"
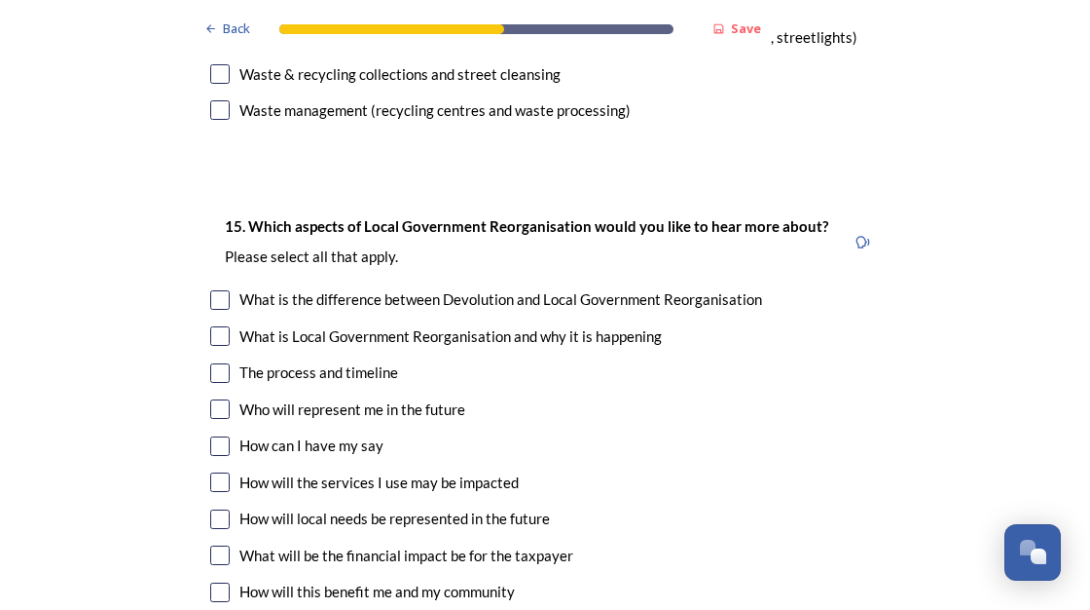
scroll to position [5258, 0]
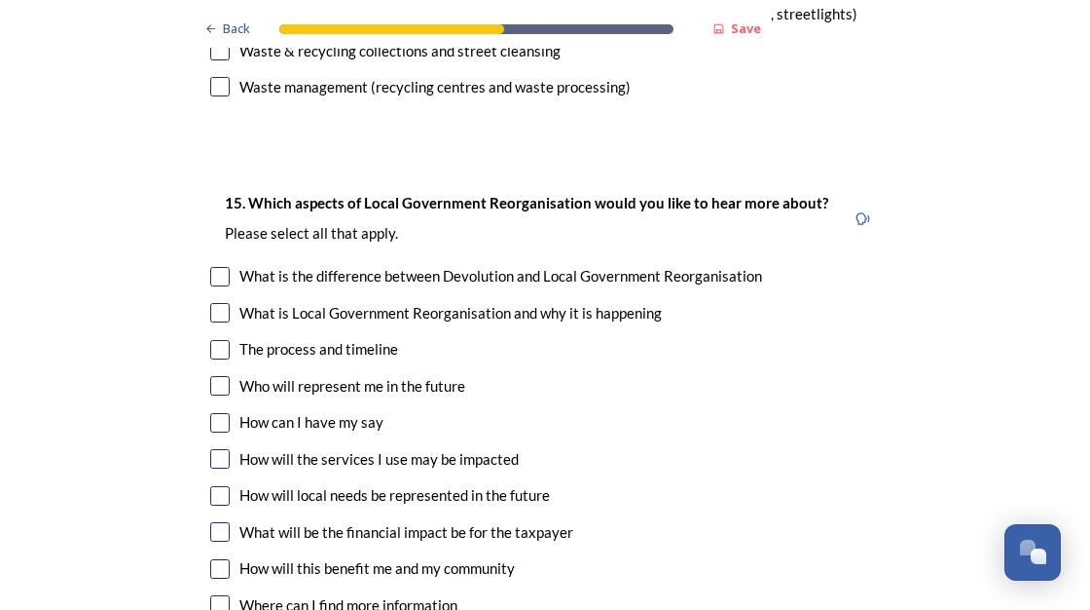
click at [213, 303] on input "checkbox" at bounding box center [219, 312] width 19 height 19
checkbox input "true"
click at [210, 340] on input "checkbox" at bounding box center [219, 349] width 19 height 19
checkbox input "true"
click at [212, 376] on input "checkbox" at bounding box center [219, 385] width 19 height 19
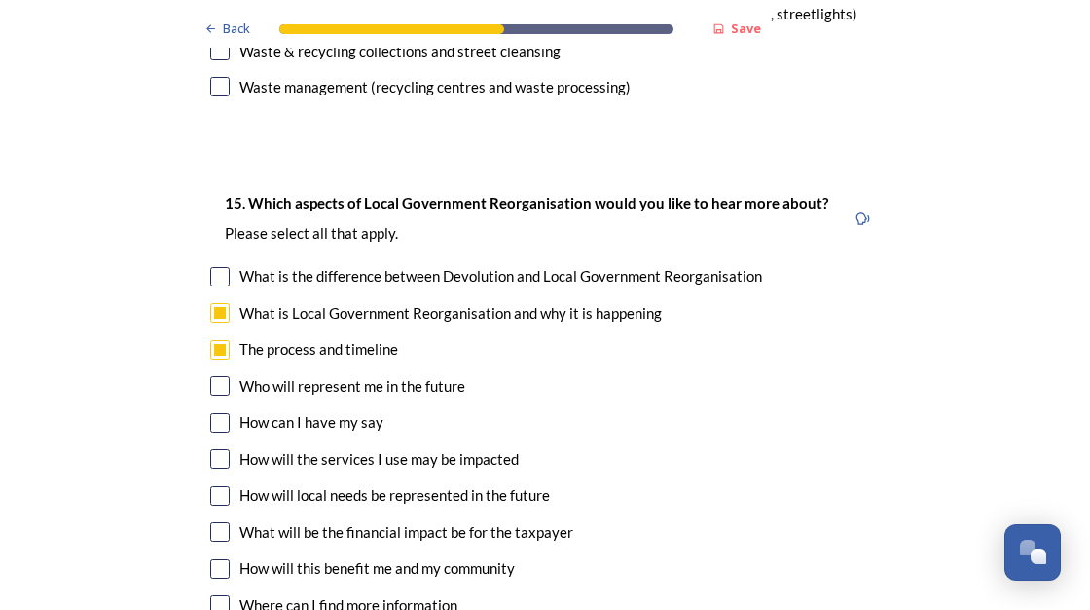
checkbox input "true"
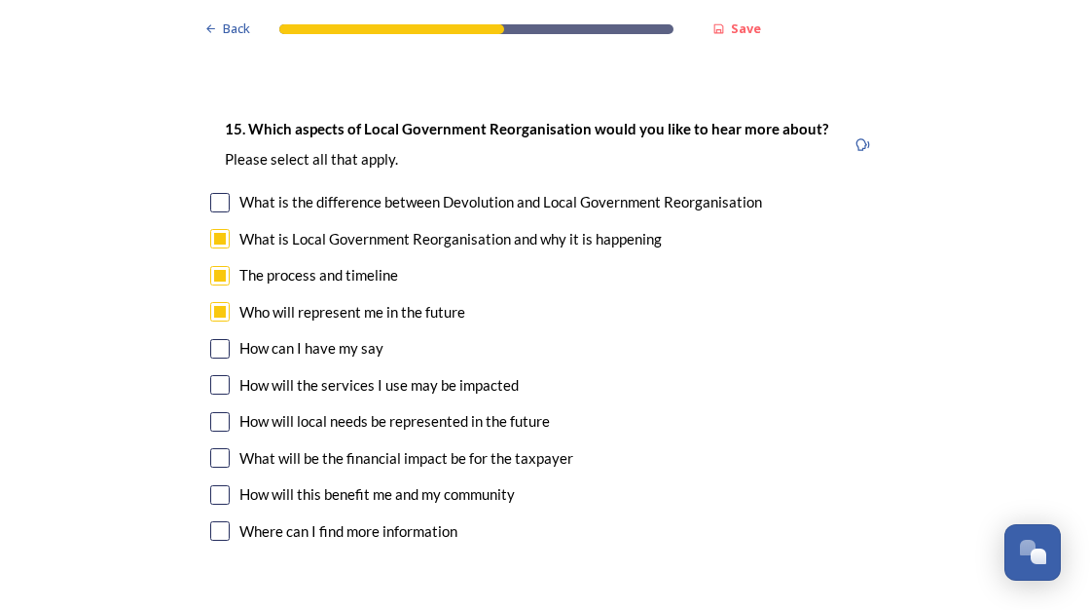
scroll to position [5355, 0]
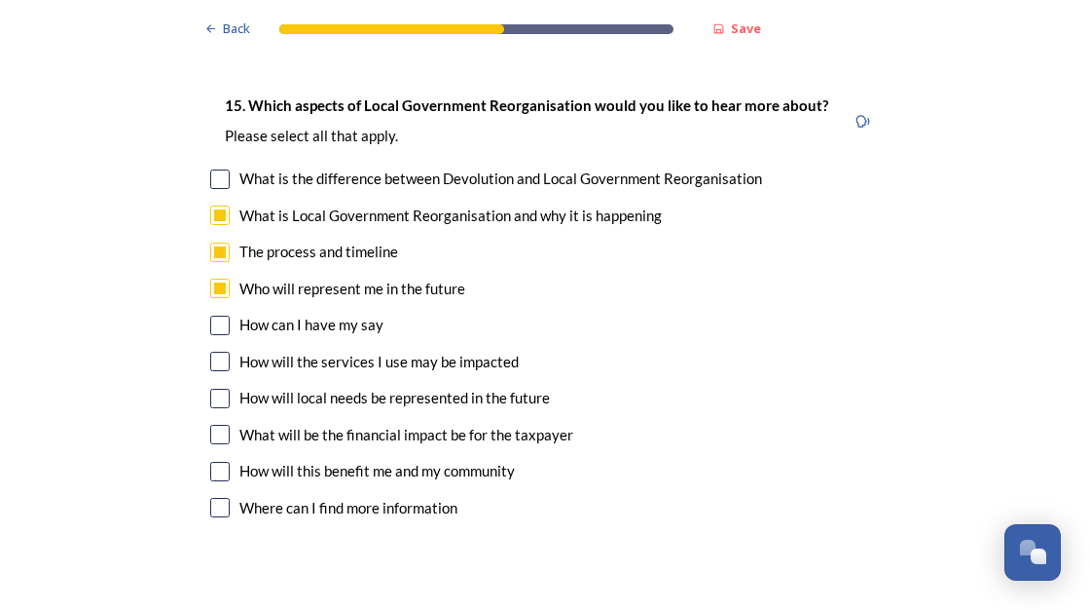
click at [213, 425] on input "checkbox" at bounding box center [219, 434] width 19 height 19
checkbox input "true"
click at [215, 462] on input "checkbox" at bounding box center [219, 471] width 19 height 19
checkbox input "true"
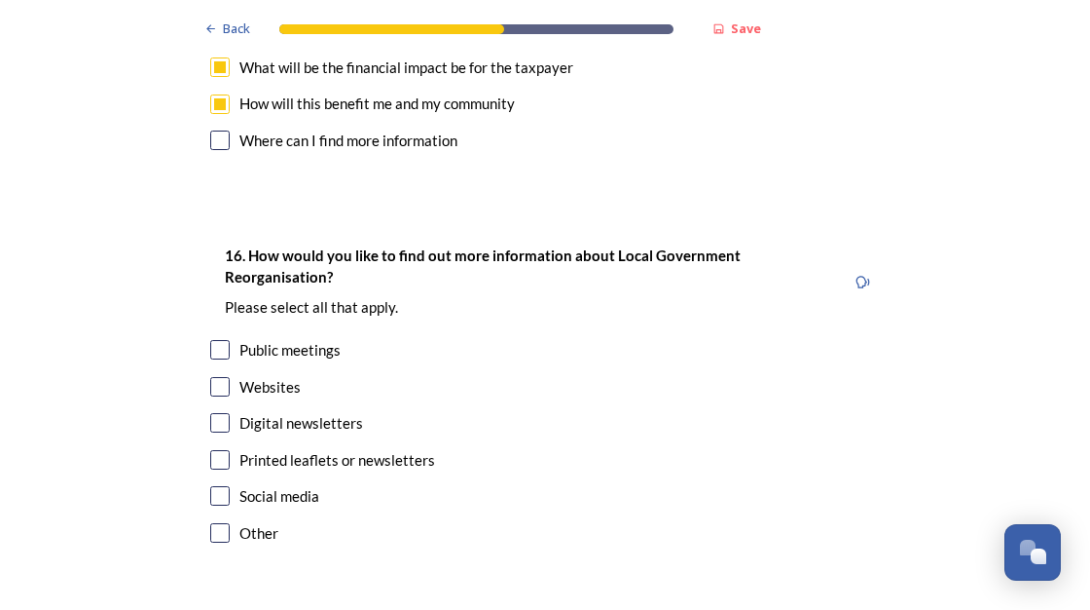
scroll to position [5745, 0]
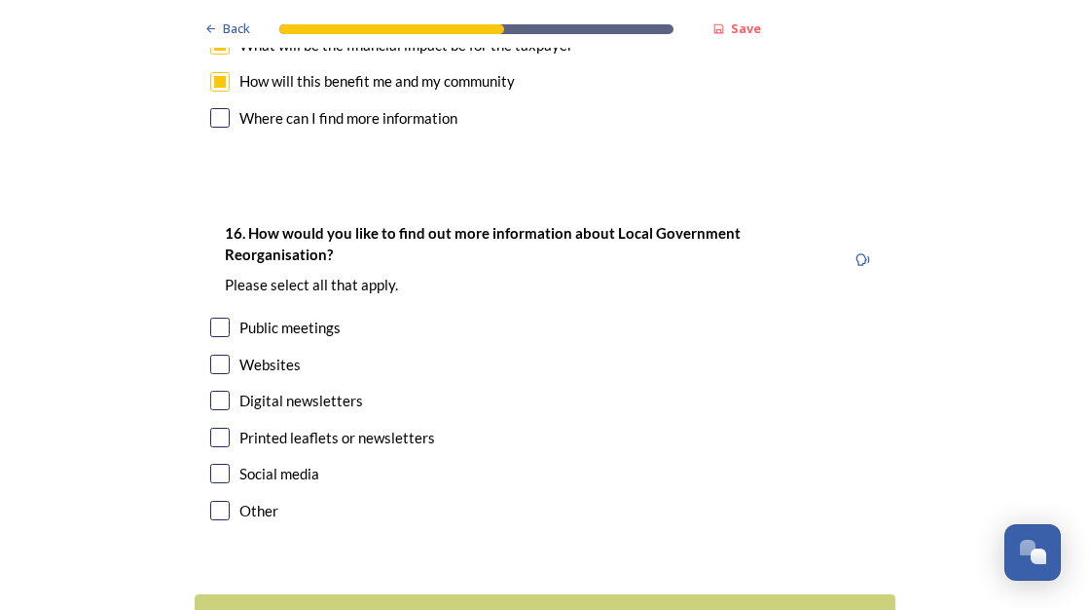
click at [210, 427] on input "checkbox" at bounding box center [219, 436] width 19 height 19
checkbox input "true"
click at [513, 605] on div "Continue" at bounding box center [532, 618] width 659 height 26
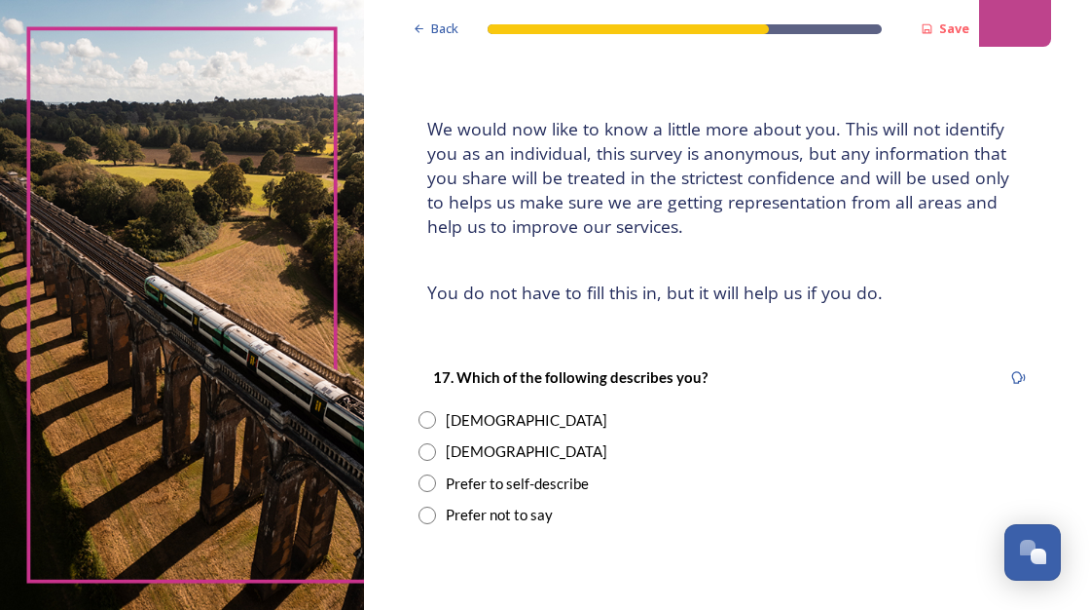
scroll to position [97, 0]
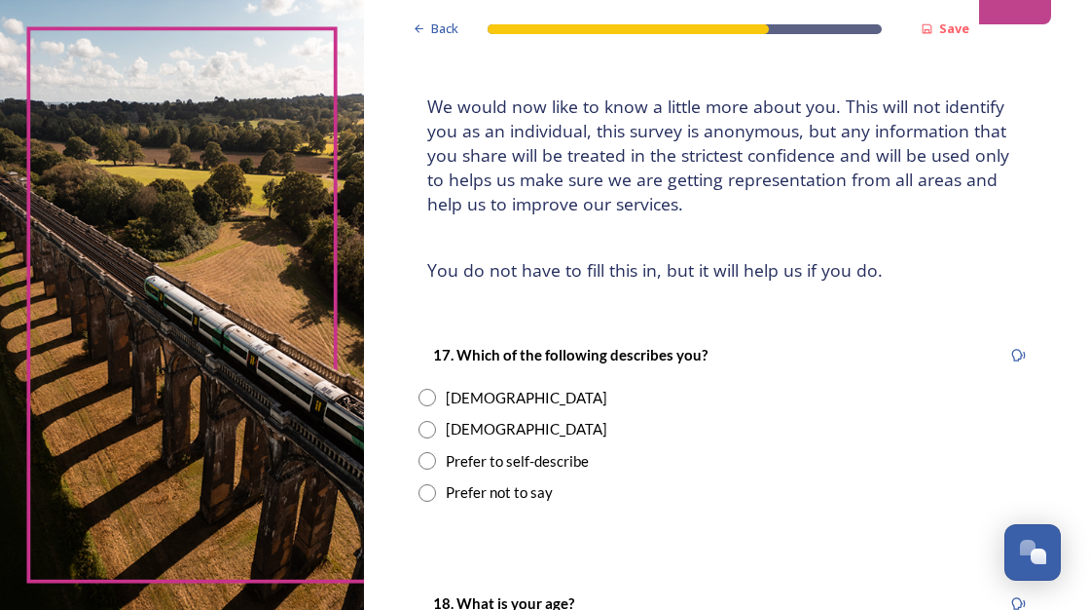
click at [429, 397] on input "radio" at bounding box center [428, 397] width 18 height 18
radio input "true"
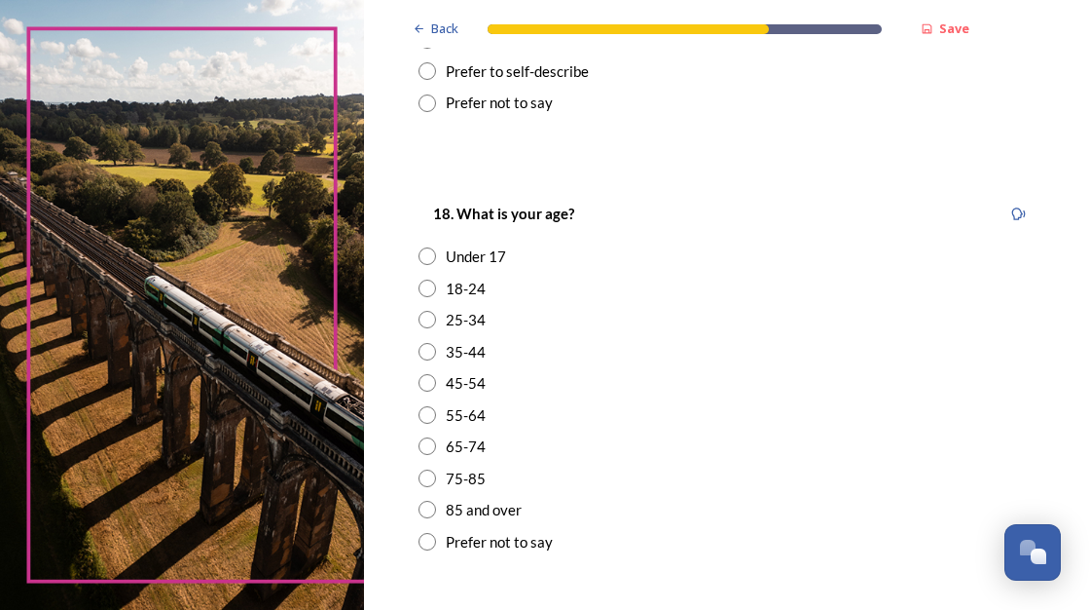
scroll to position [584, 0]
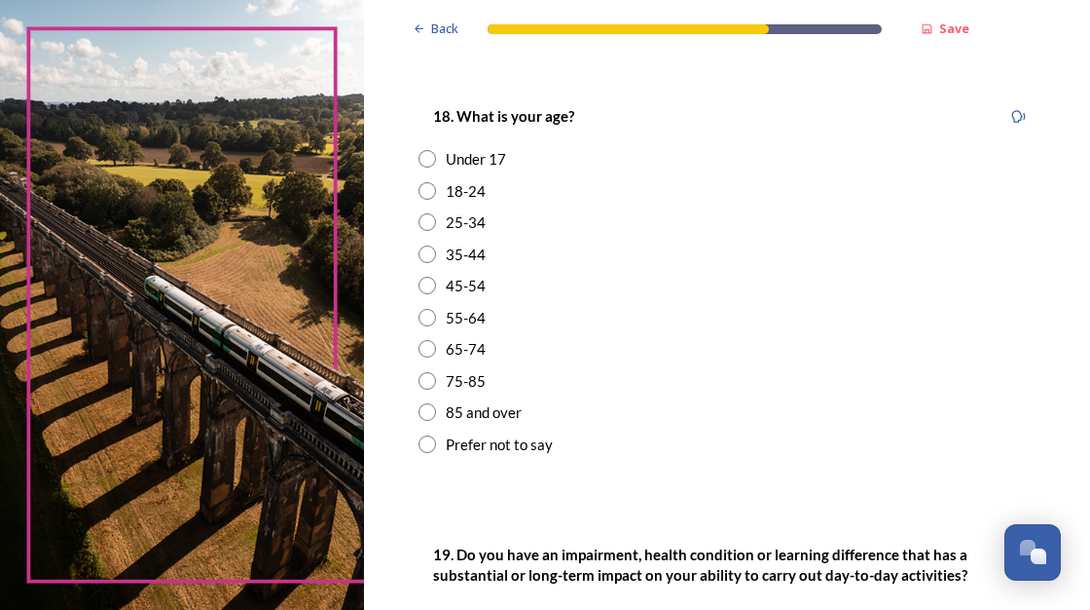
click at [423, 378] on input "radio" at bounding box center [428, 381] width 18 height 18
radio input "true"
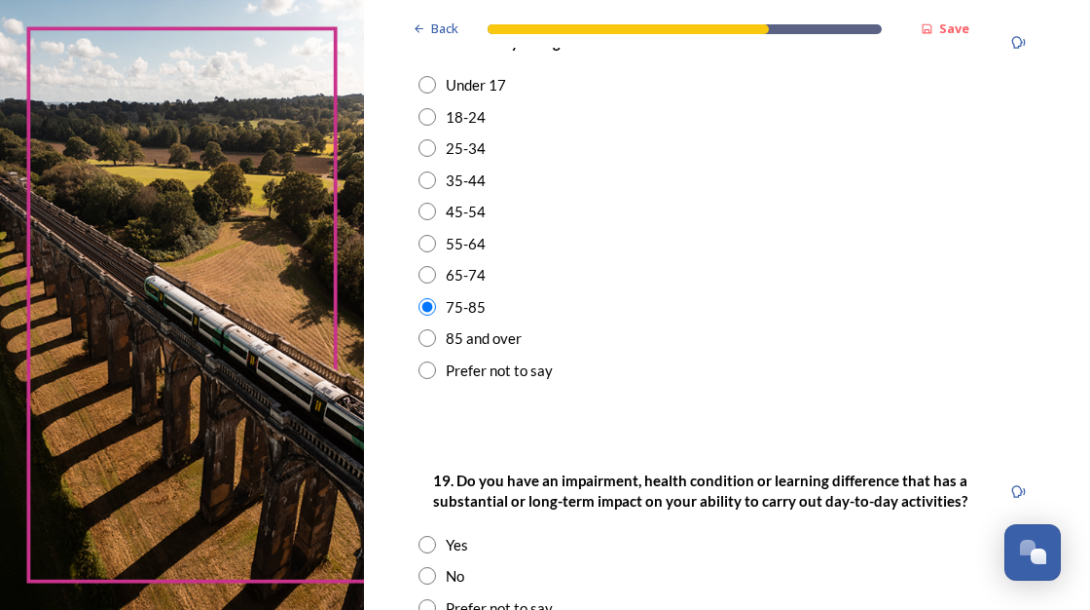
scroll to position [779, 0]
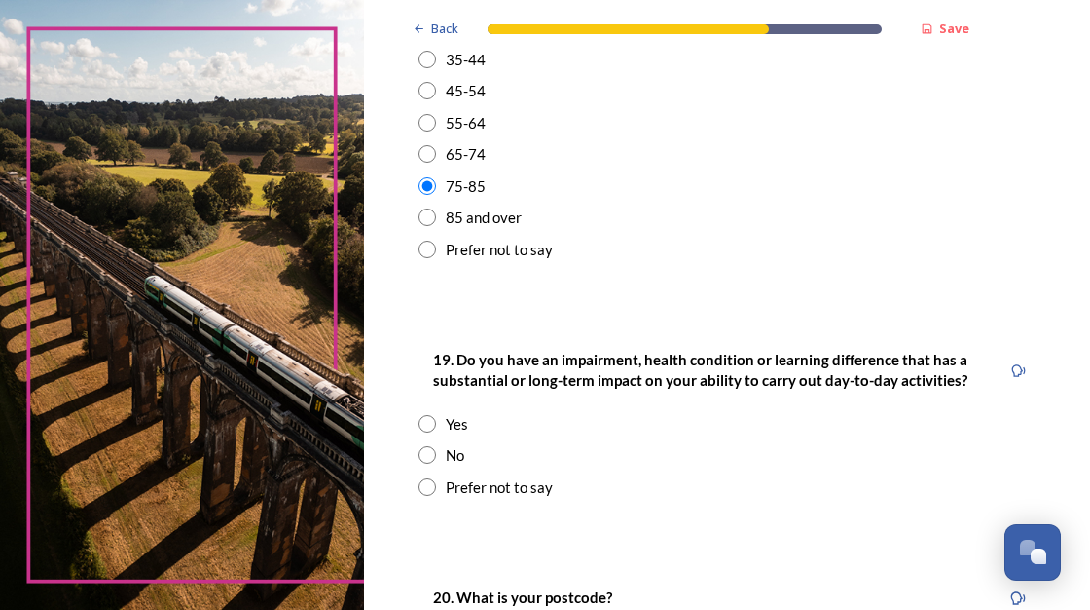
click at [427, 456] on input "radio" at bounding box center [428, 455] width 18 height 18
radio input "true"
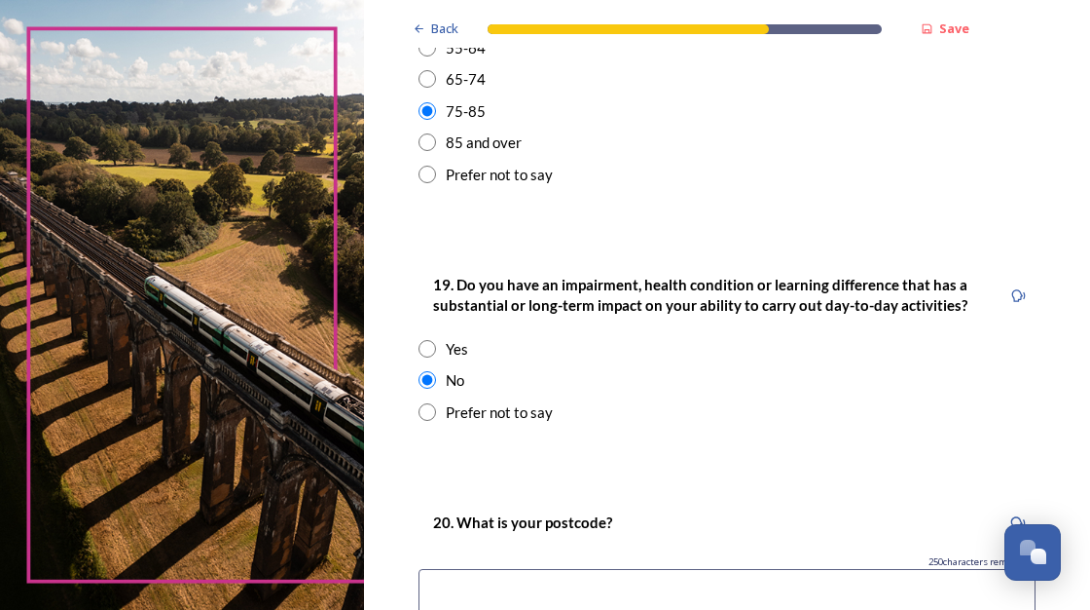
scroll to position [974, 0]
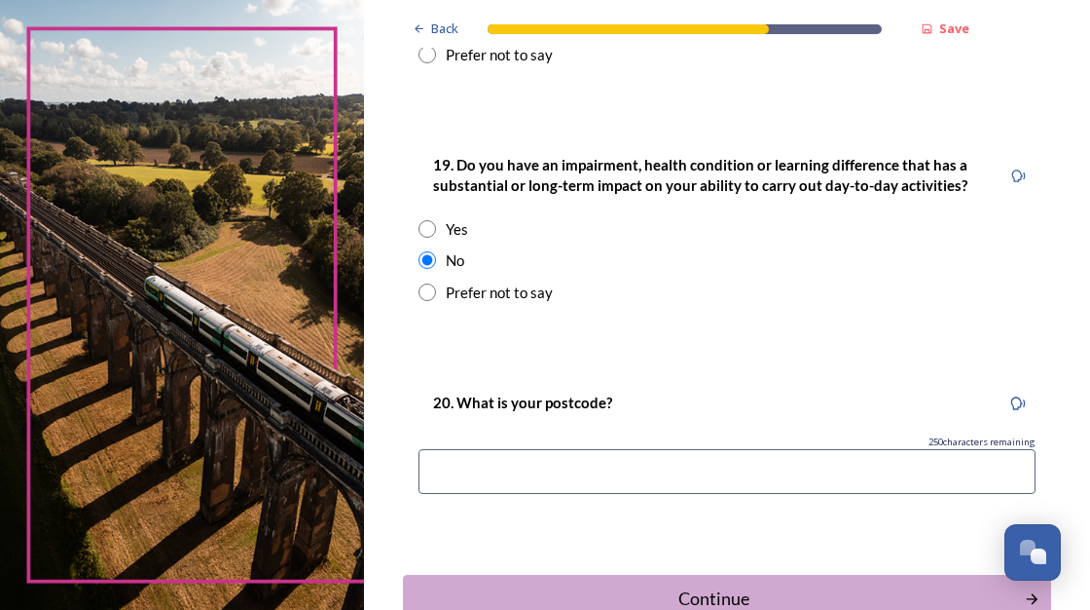
drag, startPoint x: 448, startPoint y: 469, endPoint x: 575, endPoint y: 420, distance: 136.9
click at [450, 467] on input at bounding box center [727, 471] width 617 height 45
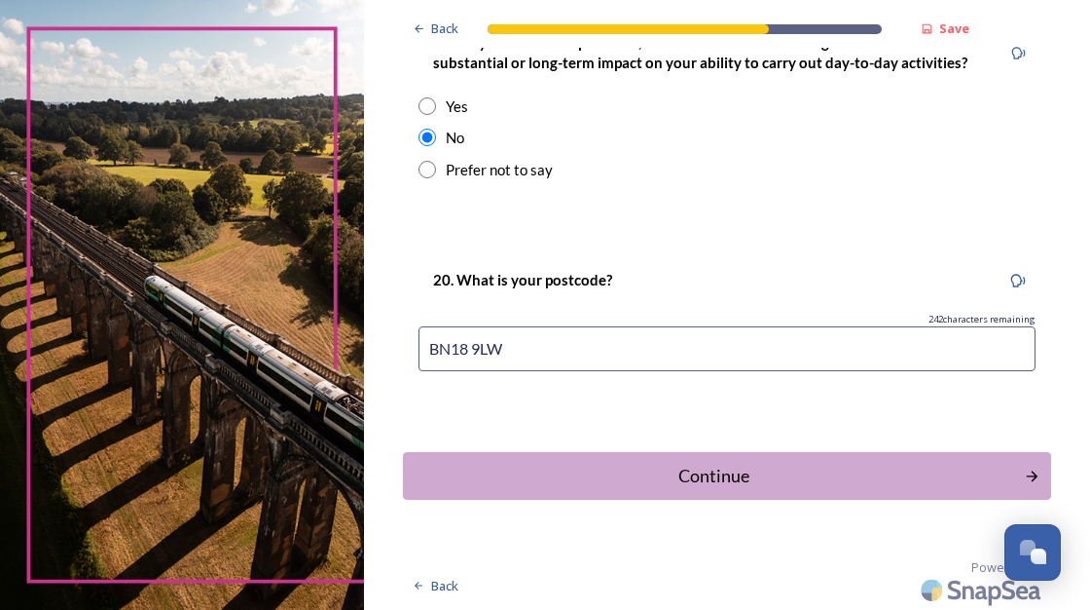
scroll to position [1097, 0]
type input "BN18 9LW"
click at [587, 467] on div "Continue" at bounding box center [714, 475] width 607 height 26
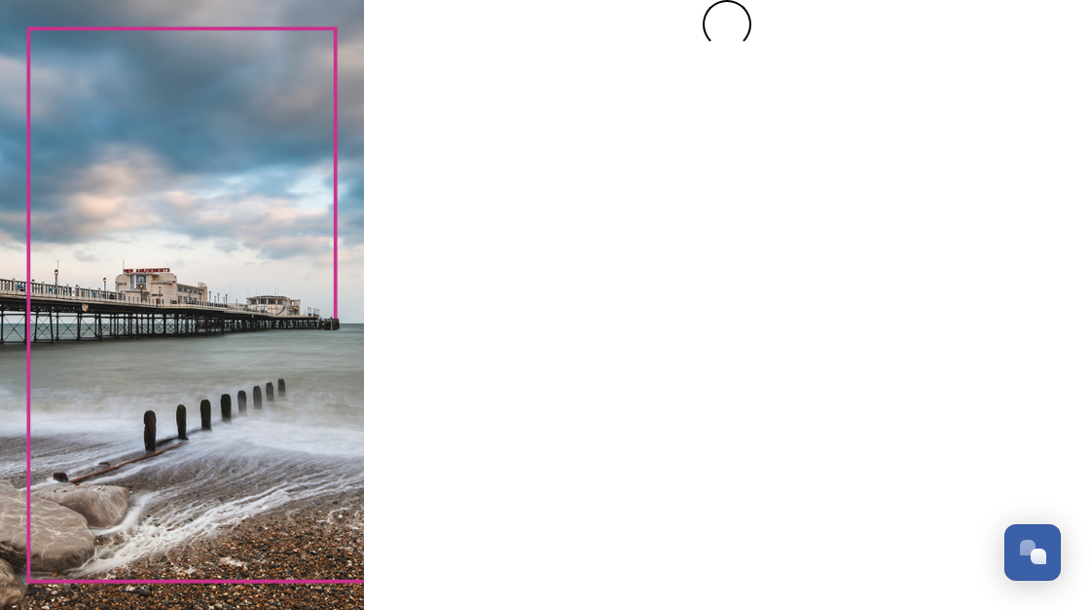
scroll to position [0, 0]
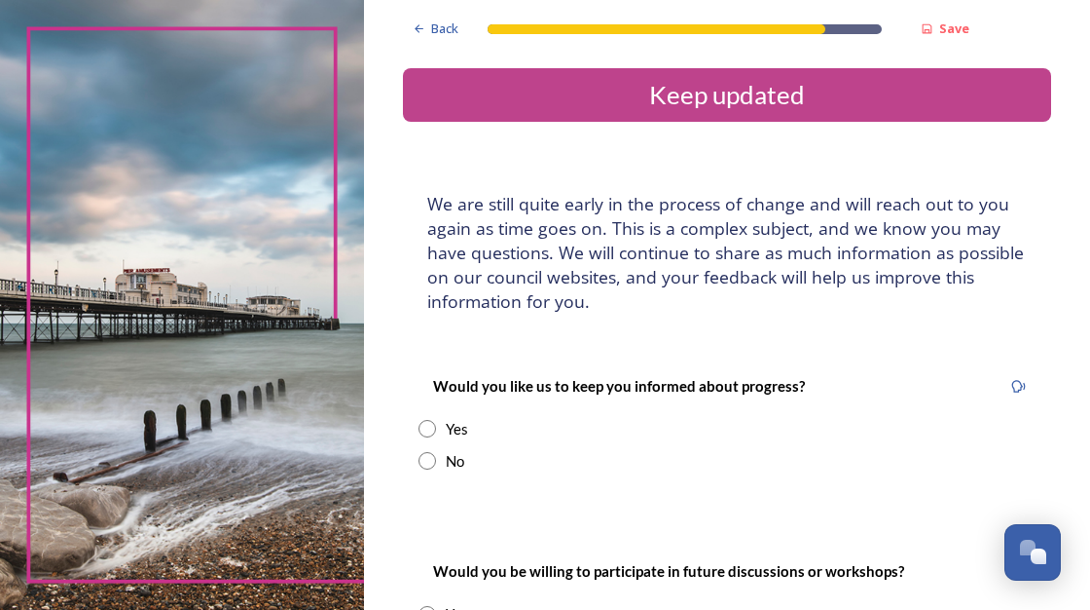
click at [424, 428] on input "radio" at bounding box center [428, 429] width 18 height 18
radio input "true"
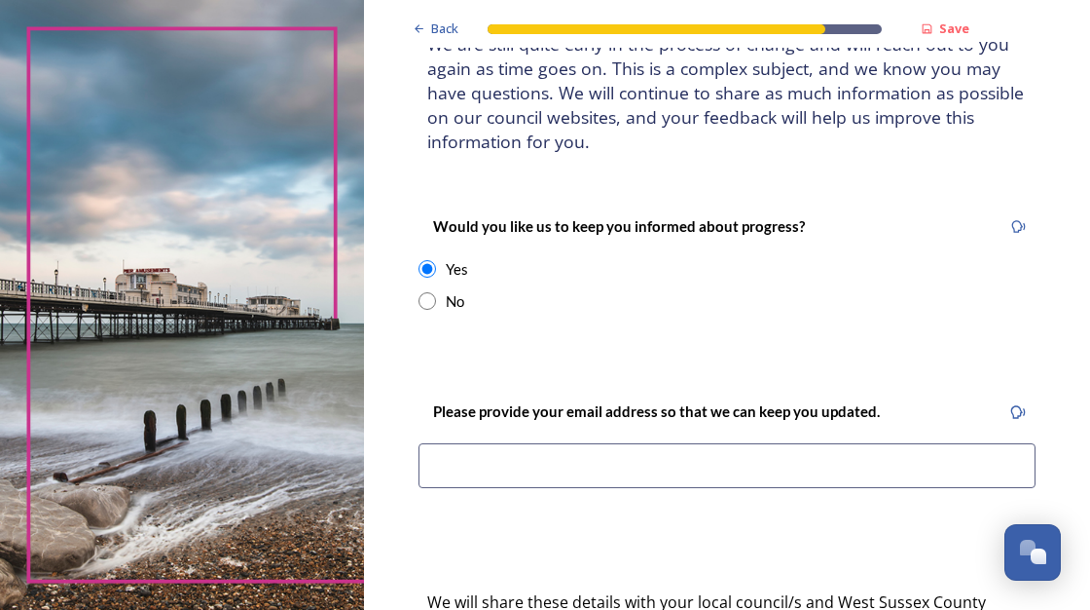
scroll to position [195, 0]
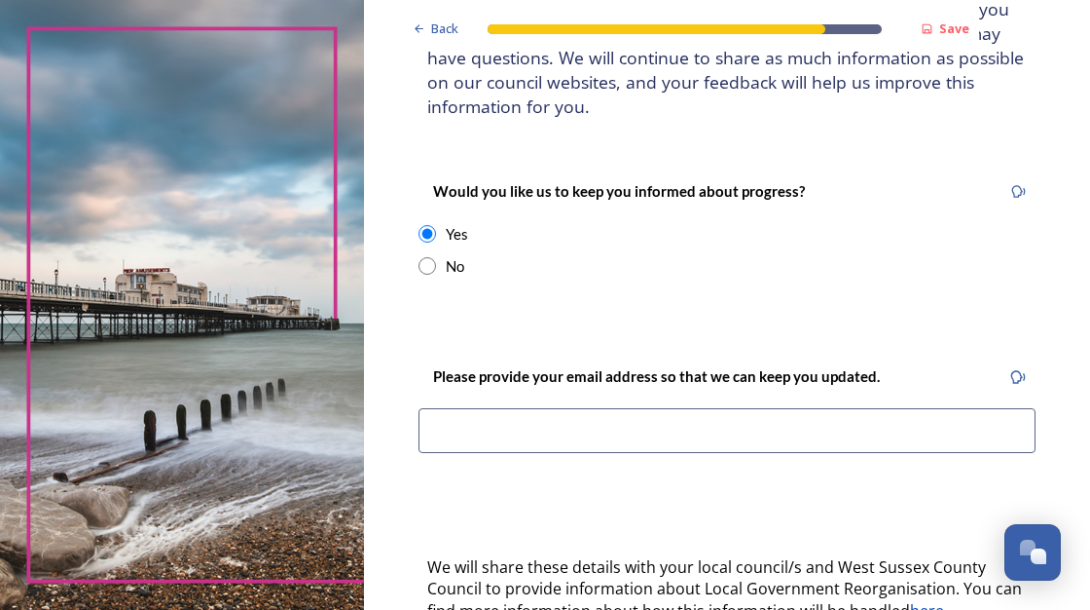
drag, startPoint x: 445, startPoint y: 431, endPoint x: 470, endPoint y: 420, distance: 27.9
click at [447, 429] on input at bounding box center [727, 430] width 617 height 45
type input "[EMAIL_ADDRESS][DOMAIN_NAME]"
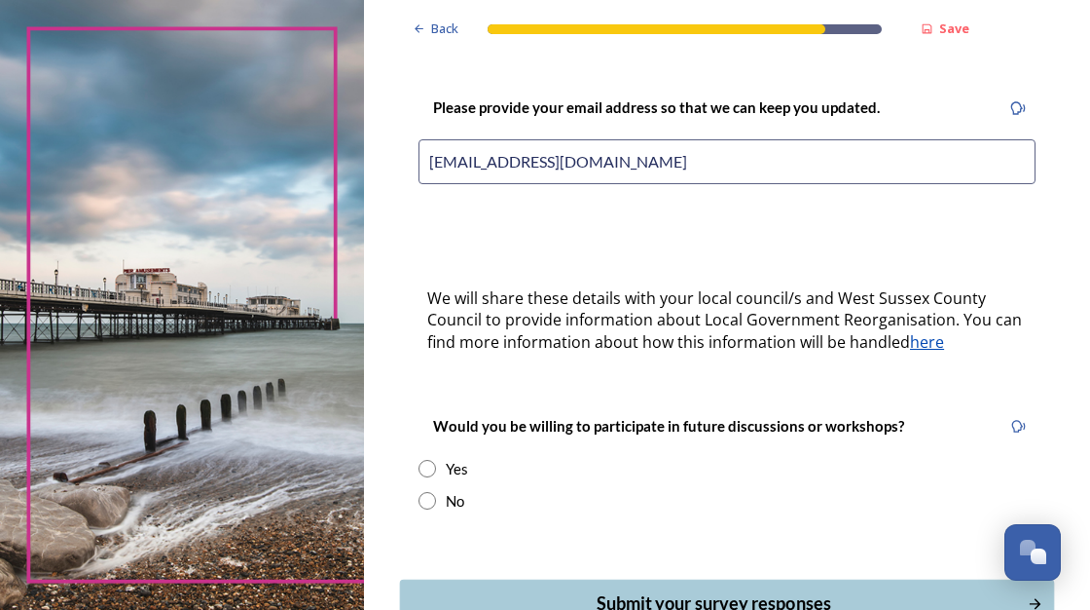
scroll to position [487, 0]
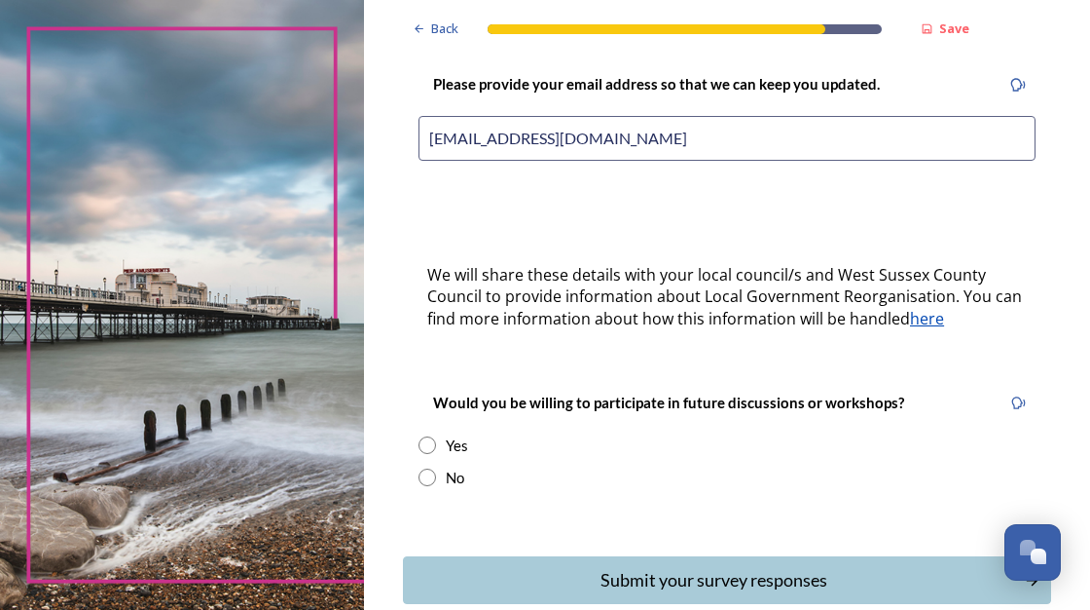
click at [424, 474] on input "radio" at bounding box center [428, 477] width 18 height 18
radio input "true"
click at [730, 577] on div "Submit your survey responses" at bounding box center [714, 580] width 607 height 26
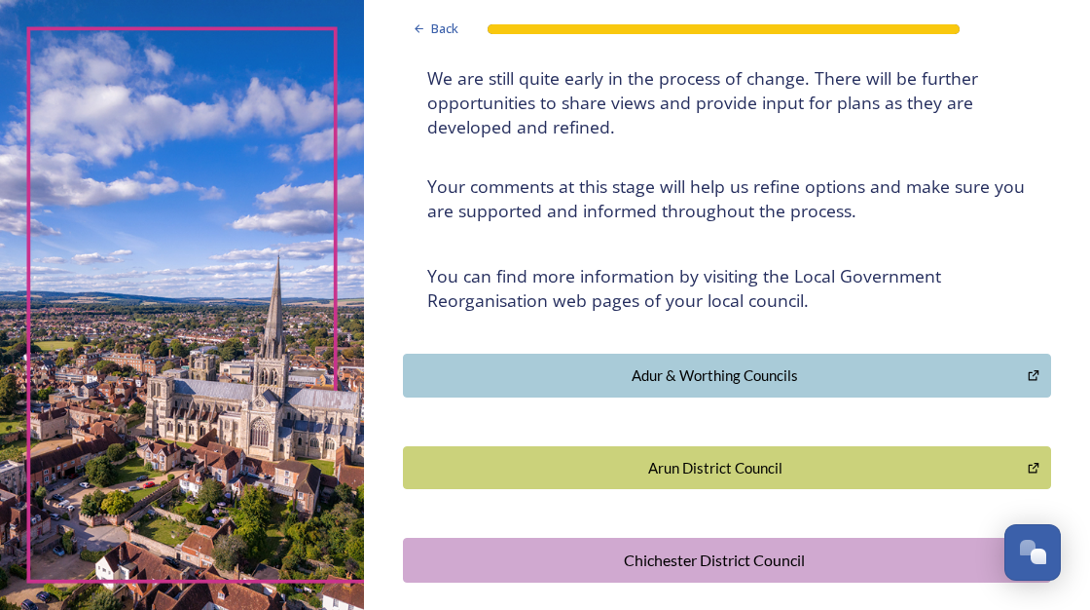
scroll to position [195, 0]
